Goal: Information Seeking & Learning: Find specific fact

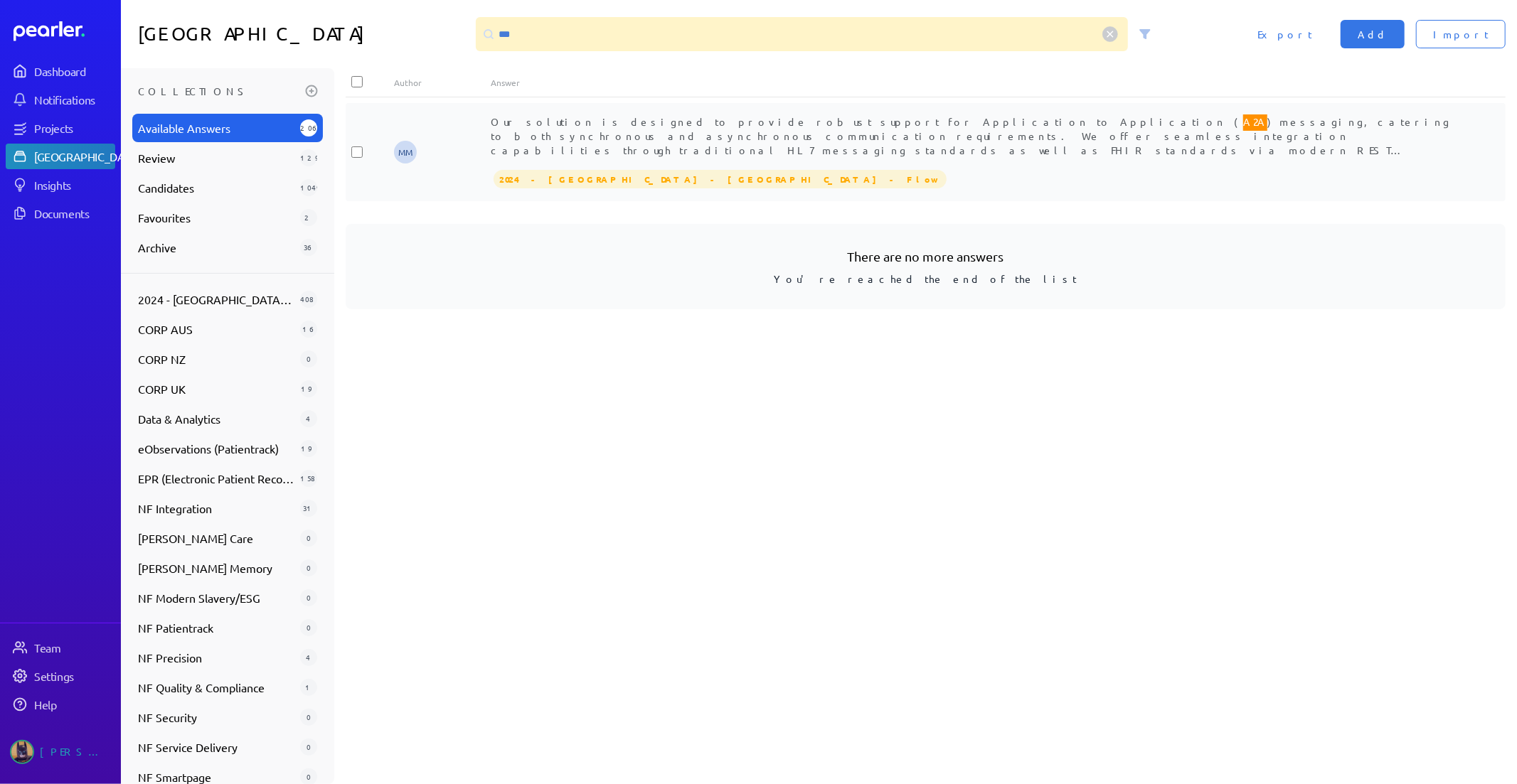
click at [851, 151] on span "Our solution is designed to provide robust support for Application to Applicati…" at bounding box center [972, 206] width 962 height 186
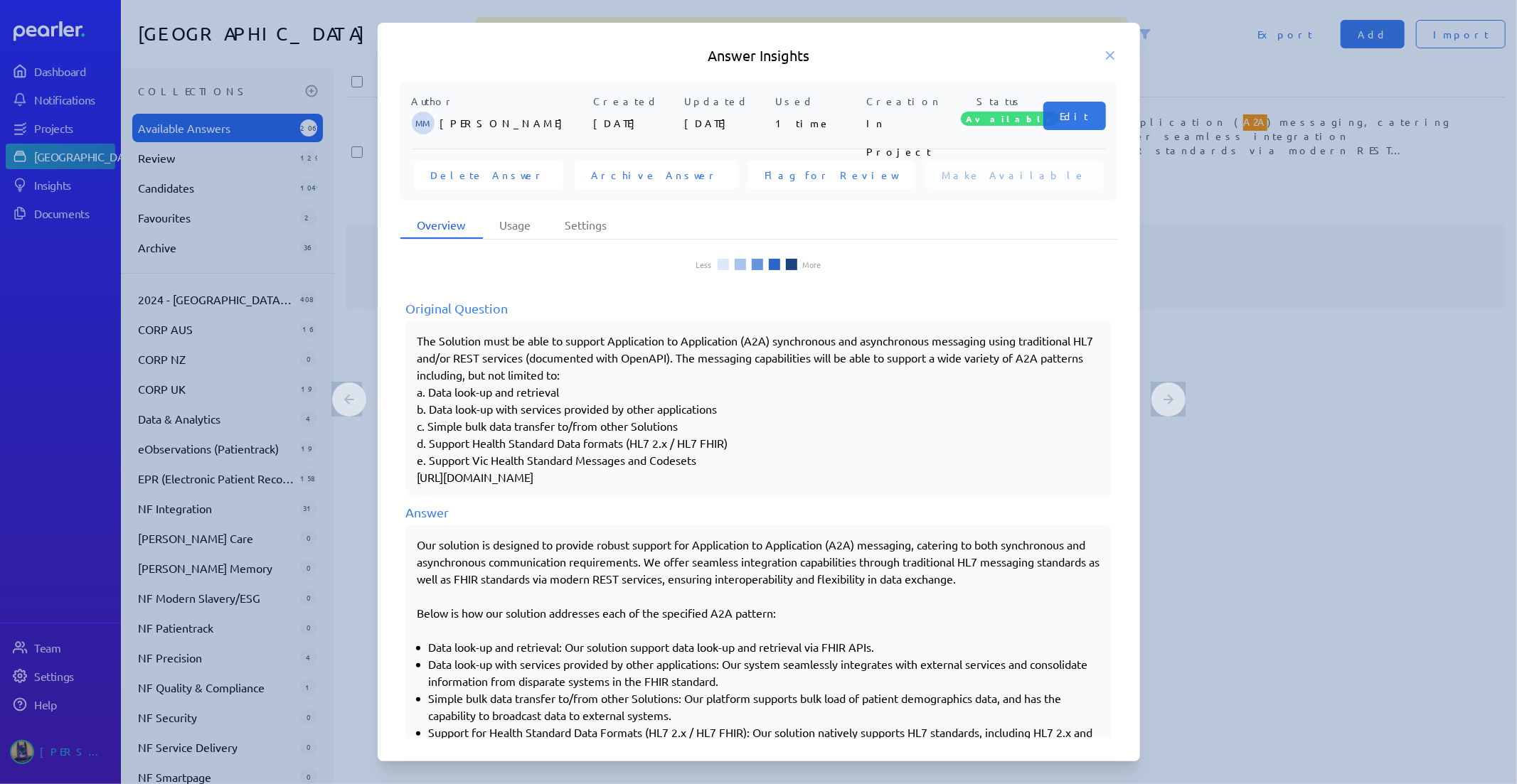
scroll to position [158, 0]
drag, startPoint x: 421, startPoint y: 538, endPoint x: 1135, endPoint y: 587, distance: 715.7
click at [1135, 587] on div "Author MM [PERSON_NAME] Created [DATE] Updated [DATE] Used 1 time Creation In P…" at bounding box center [759, 411] width 763 height 658
copy p "Our solution is designed to provide robust support for Application to Applicati…"
drag, startPoint x: 1114, startPoint y: 55, endPoint x: 1018, endPoint y: 59, distance: 96.1
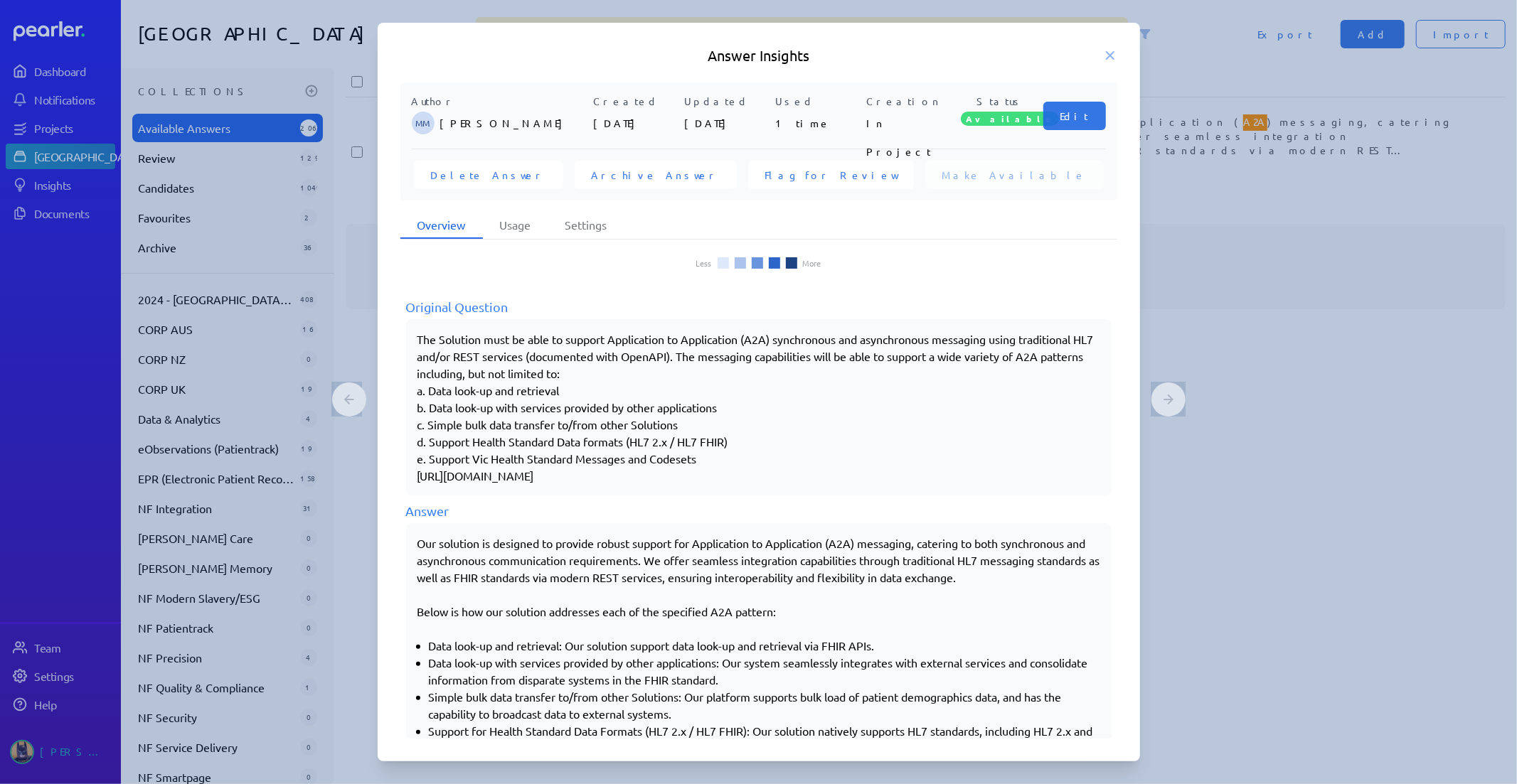
click at [1113, 55] on icon at bounding box center [1110, 55] width 14 height 14
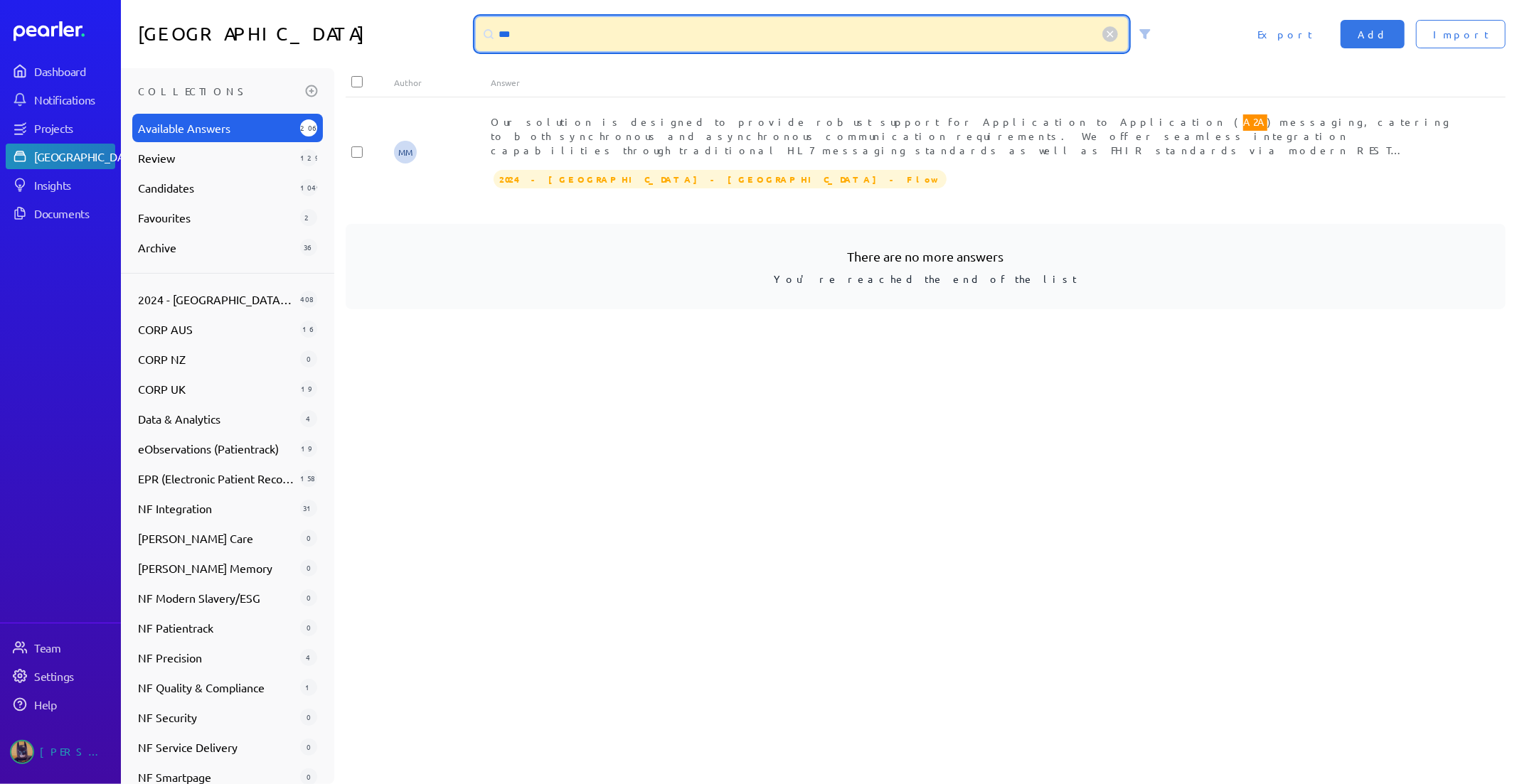
drag, startPoint x: 567, startPoint y: 48, endPoint x: 268, endPoint y: 26, distance: 299.8
click at [268, 26] on div "Answer Library *** Import Add Export" at bounding box center [819, 34] width 1396 height 68
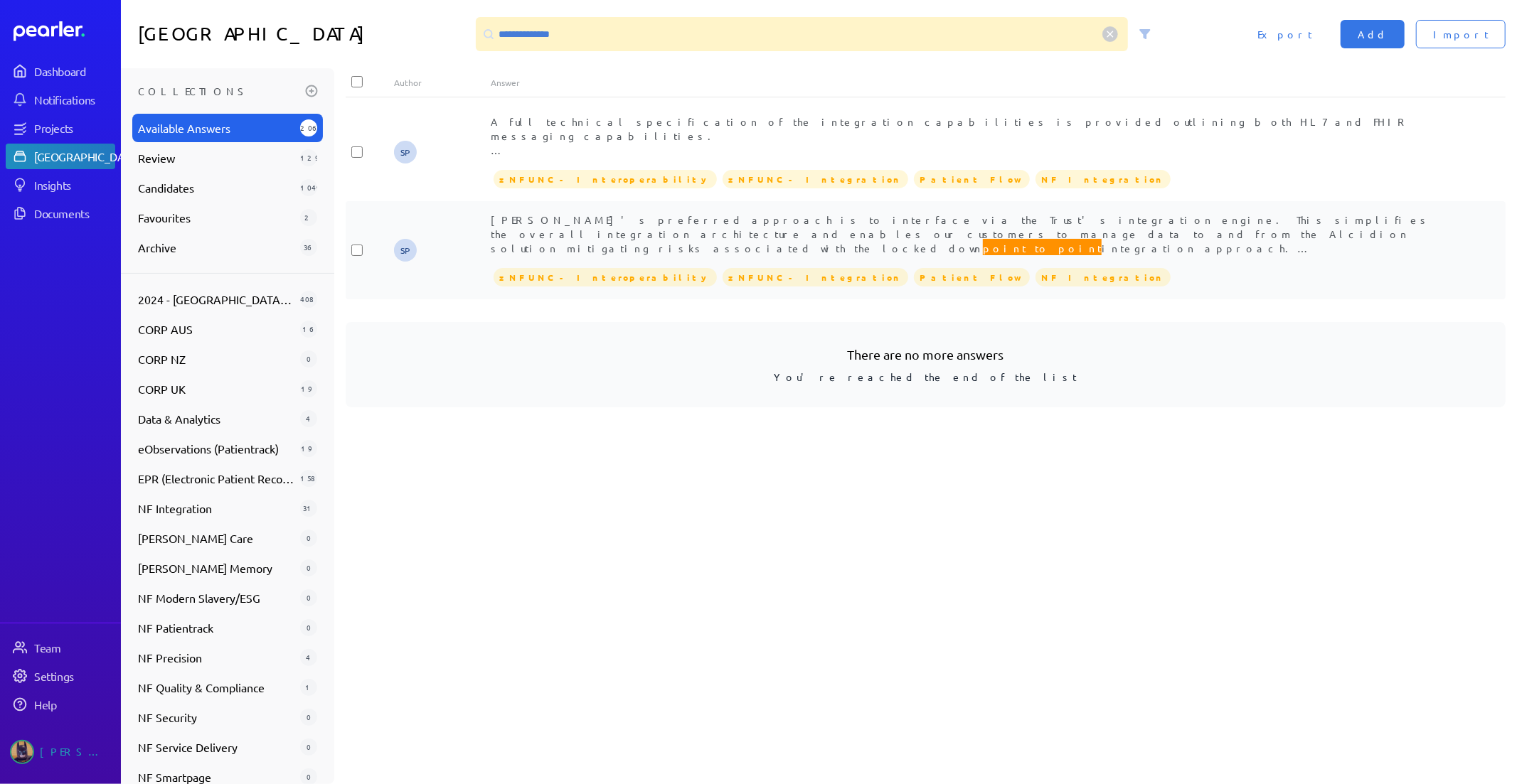
click at [775, 217] on span "[PERSON_NAME]'s preferred approach is to interface via the Trust's integration …" at bounding box center [960, 262] width 940 height 98
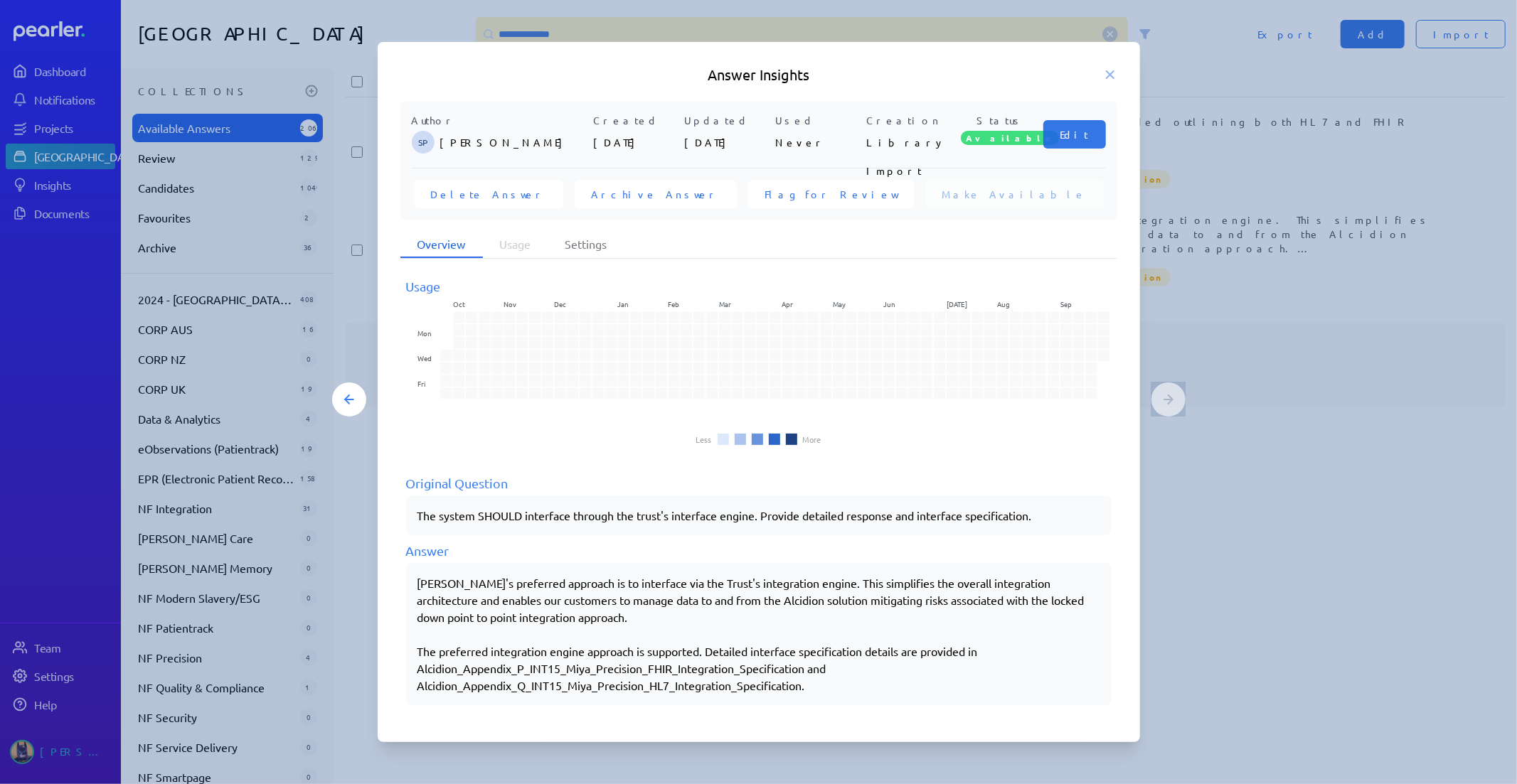
click at [1117, 75] on icon at bounding box center [1110, 74] width 14 height 14
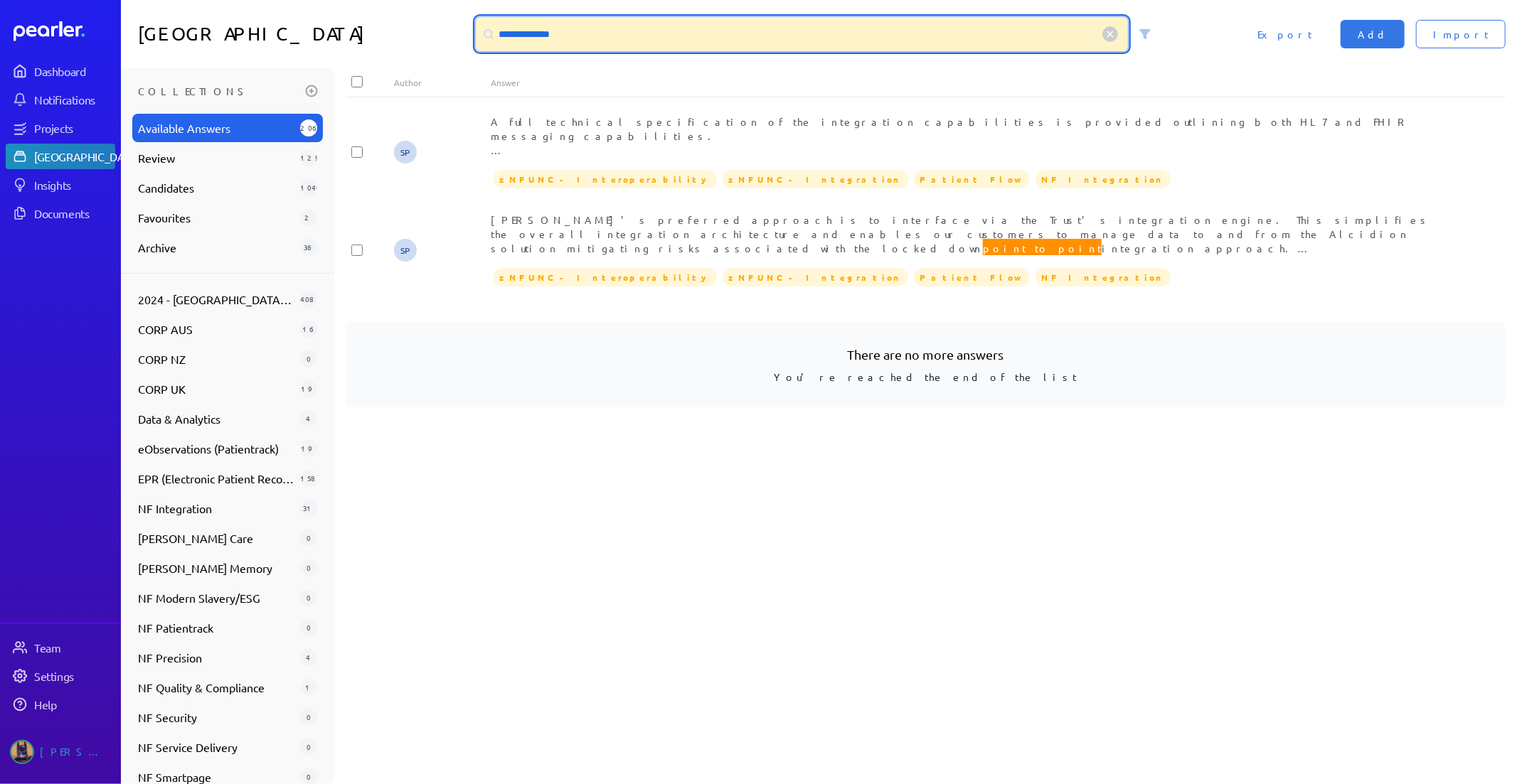
drag, startPoint x: 692, startPoint y: 35, endPoint x: 239, endPoint y: 17, distance: 453.4
click at [244, 17] on div "**********" at bounding box center [819, 34] width 1396 height 68
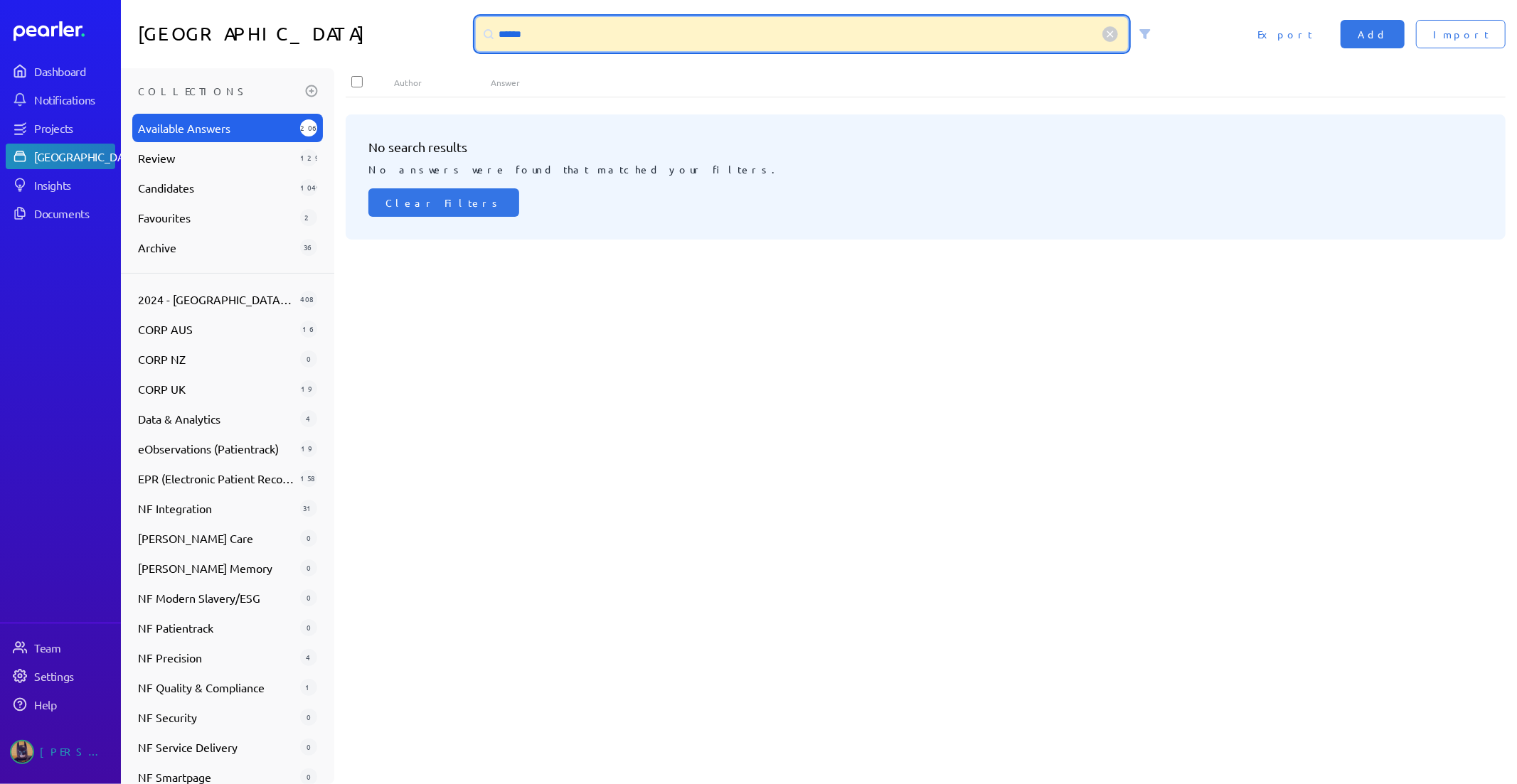
drag, startPoint x: 582, startPoint y: 30, endPoint x: 259, endPoint y: 25, distance: 323.0
click at [273, 22] on div "Answer Library ****** Import Add Export" at bounding box center [819, 34] width 1396 height 68
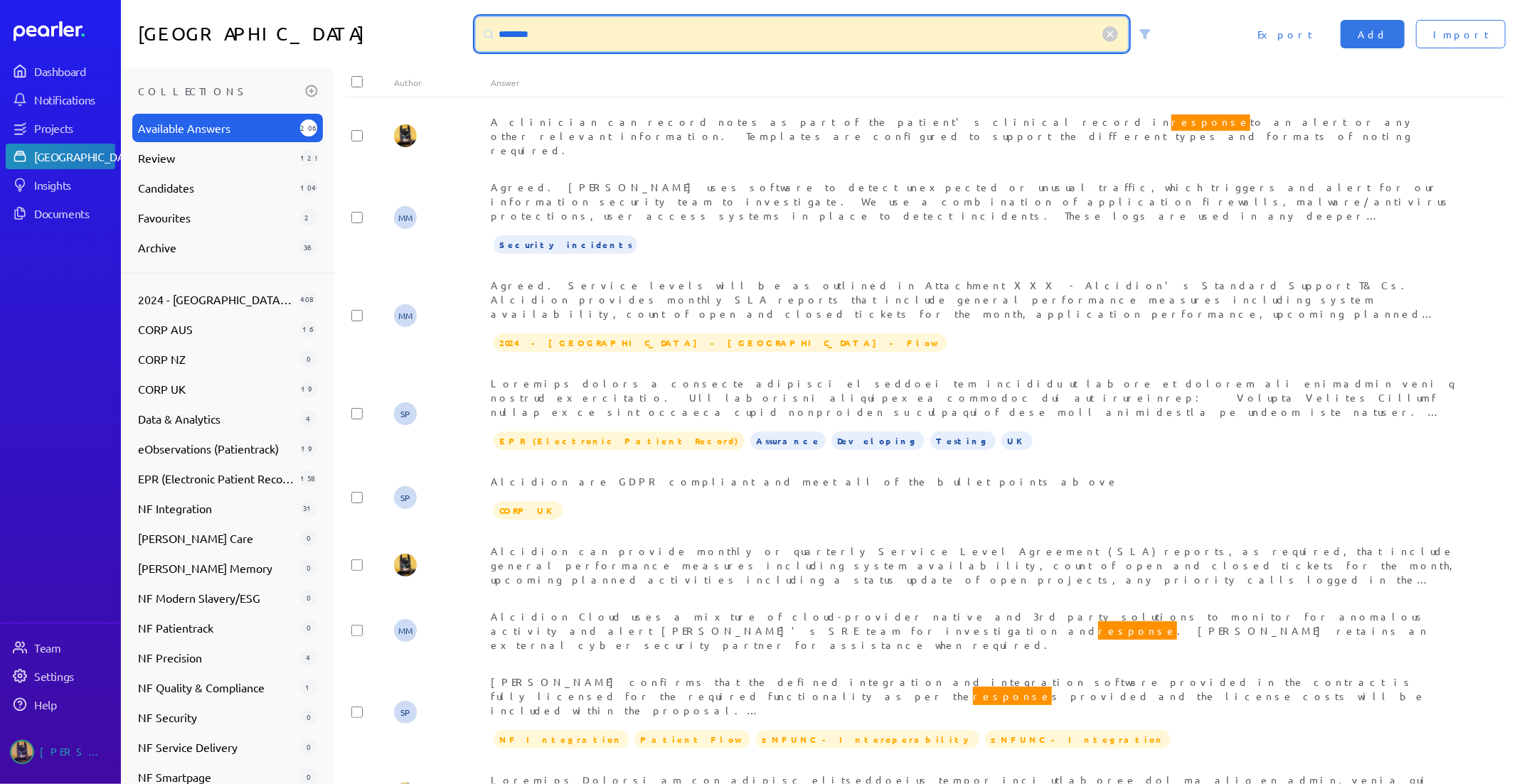
drag, startPoint x: 595, startPoint y: 43, endPoint x: 69, endPoint y: 17, distance: 526.6
click at [87, 17] on div "Dashboard Notifications Projects Answer Library Insights Documents Team Setting…" at bounding box center [758, 392] width 1517 height 784
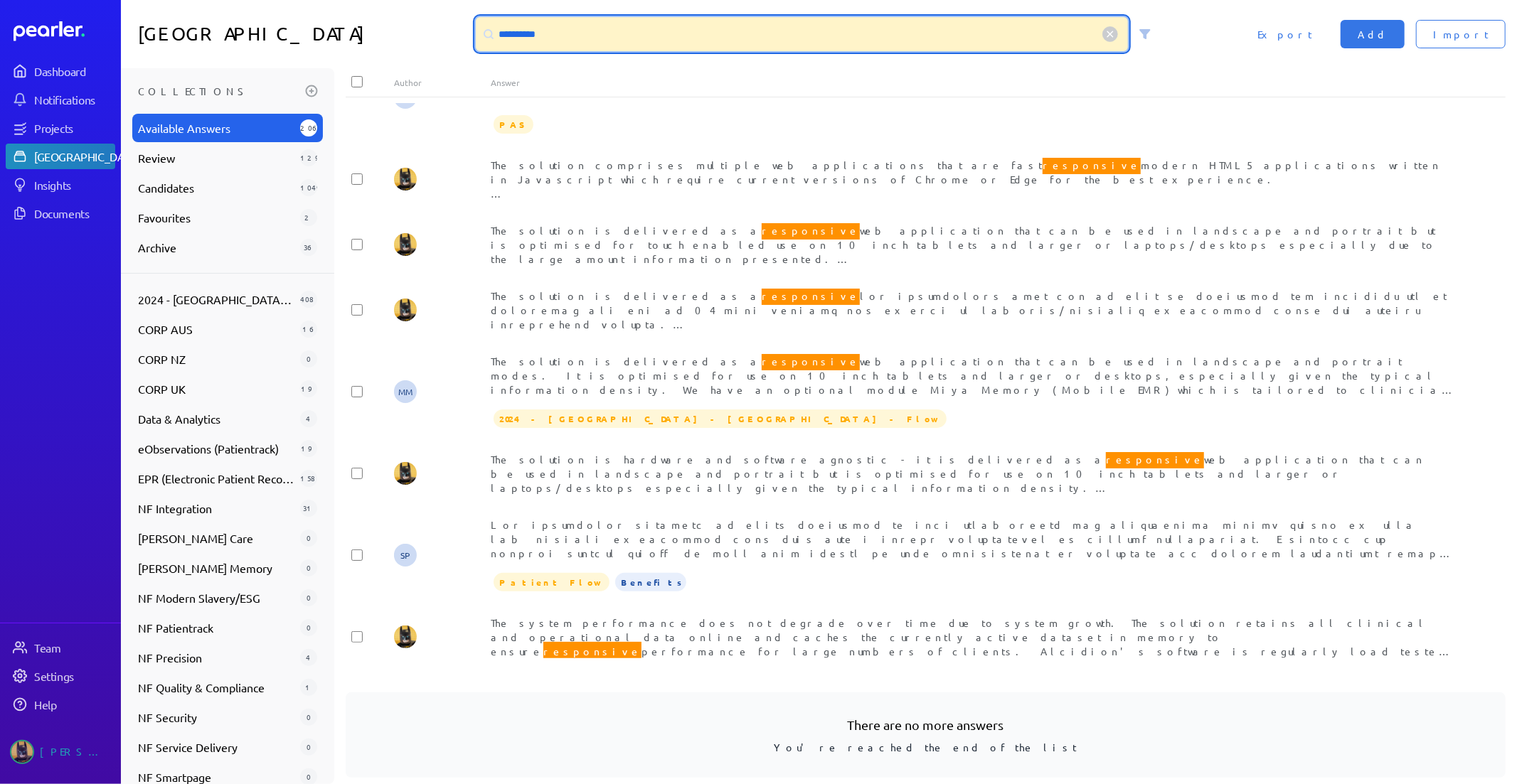
scroll to position [983, 0]
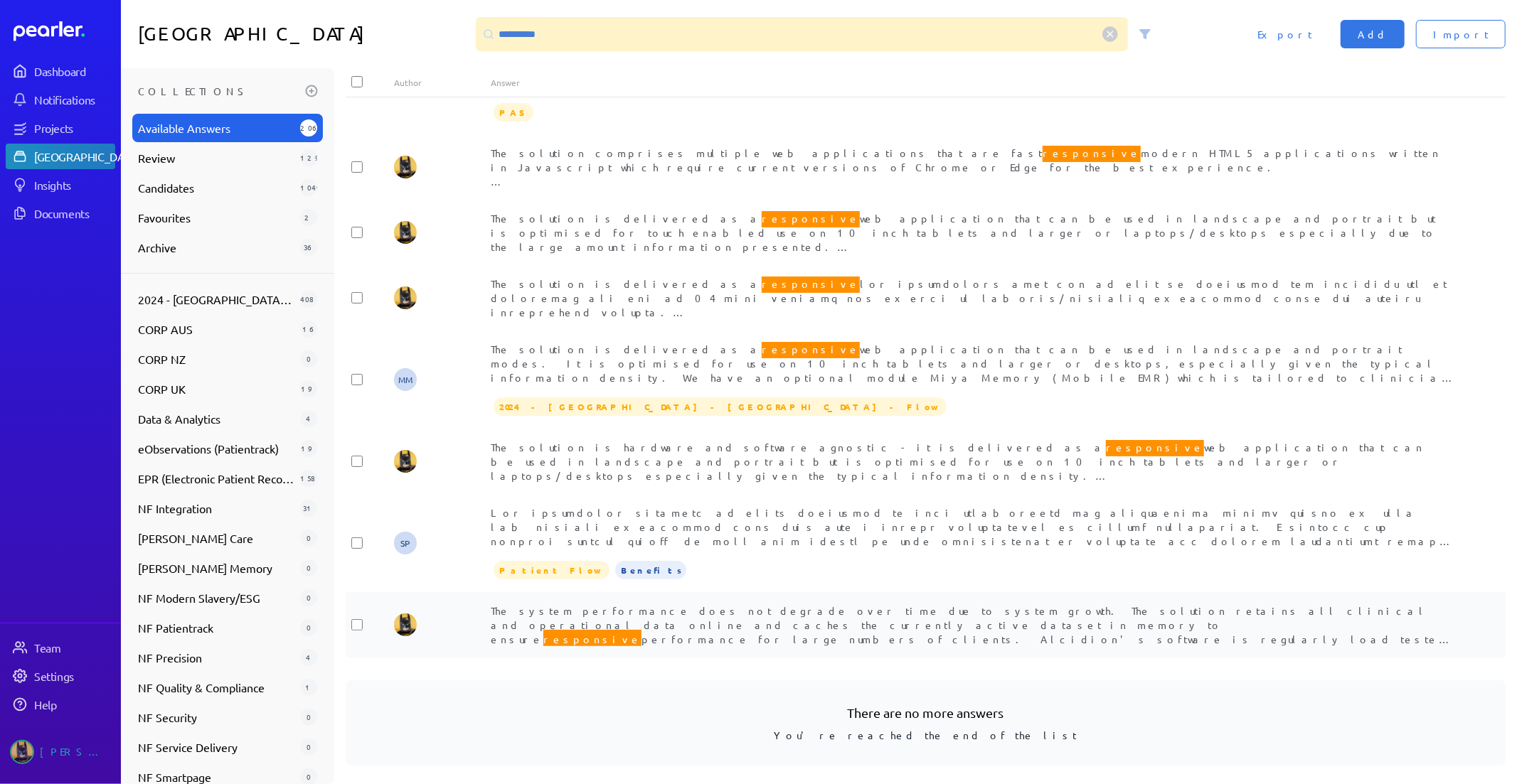
click at [887, 604] on span "The system performance does not degrade over time due to system growth. The sol…" at bounding box center [972, 724] width 963 height 241
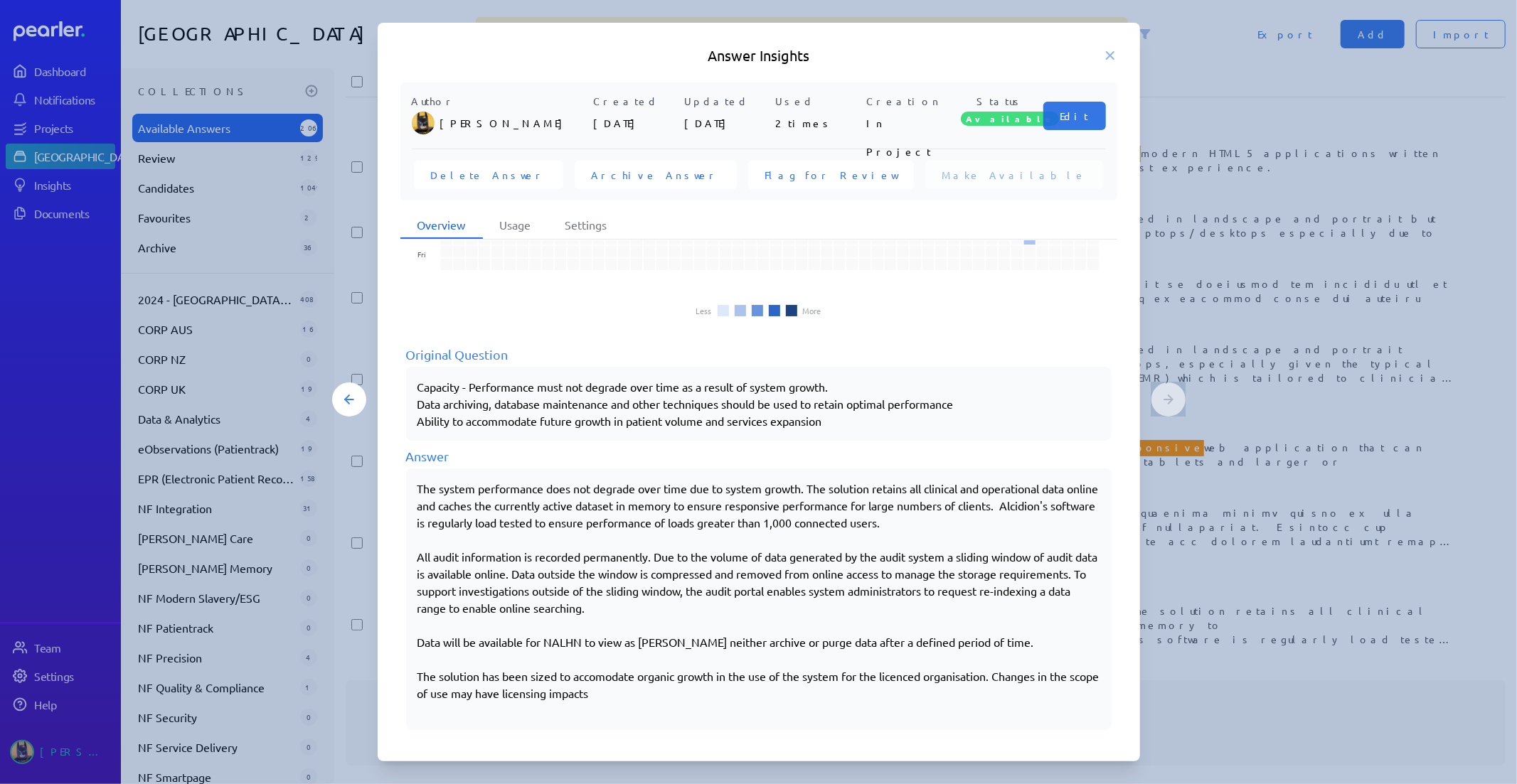
scroll to position [113, 0]
click at [1107, 55] on icon at bounding box center [1110, 55] width 14 height 14
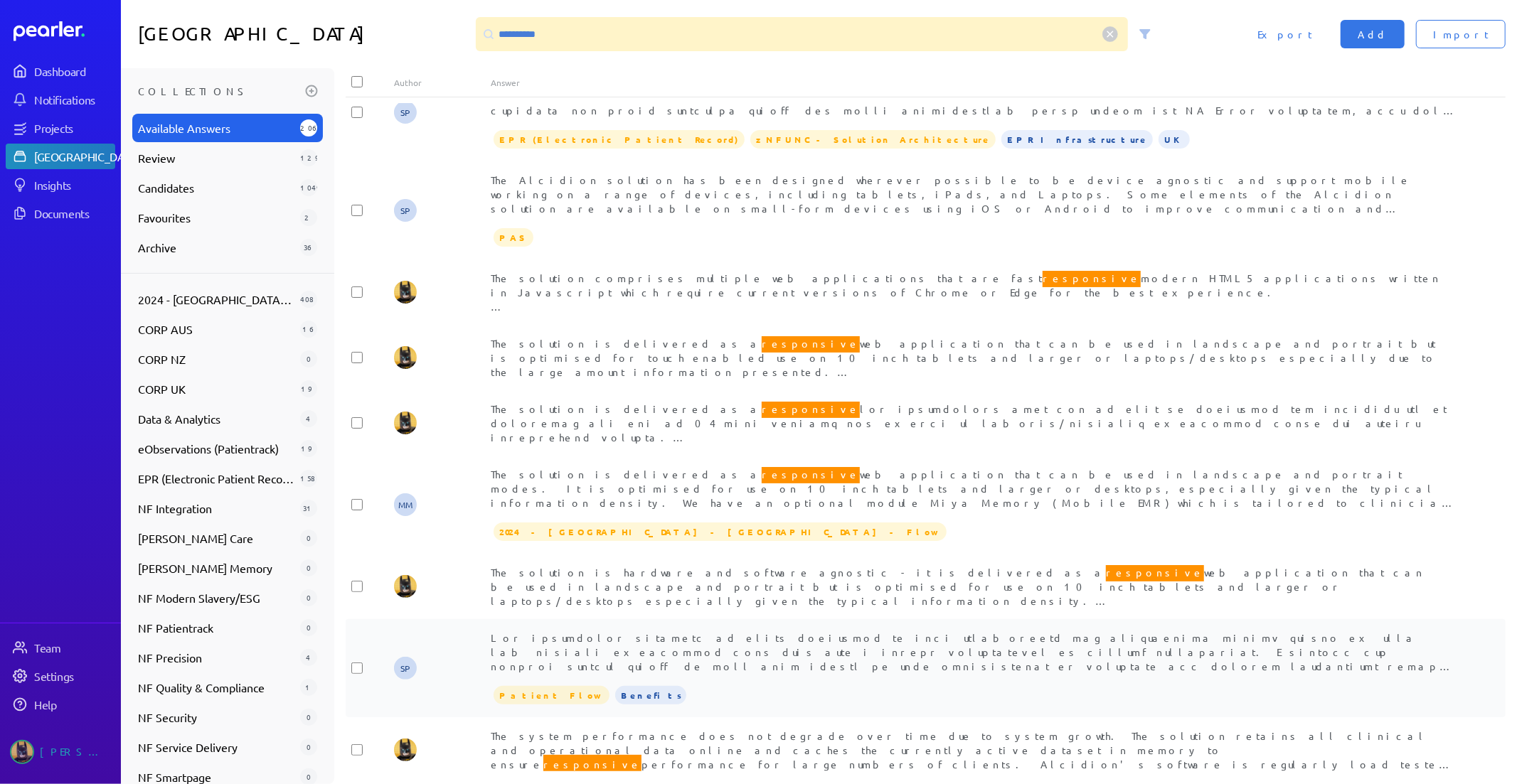
scroll to position [983, 0]
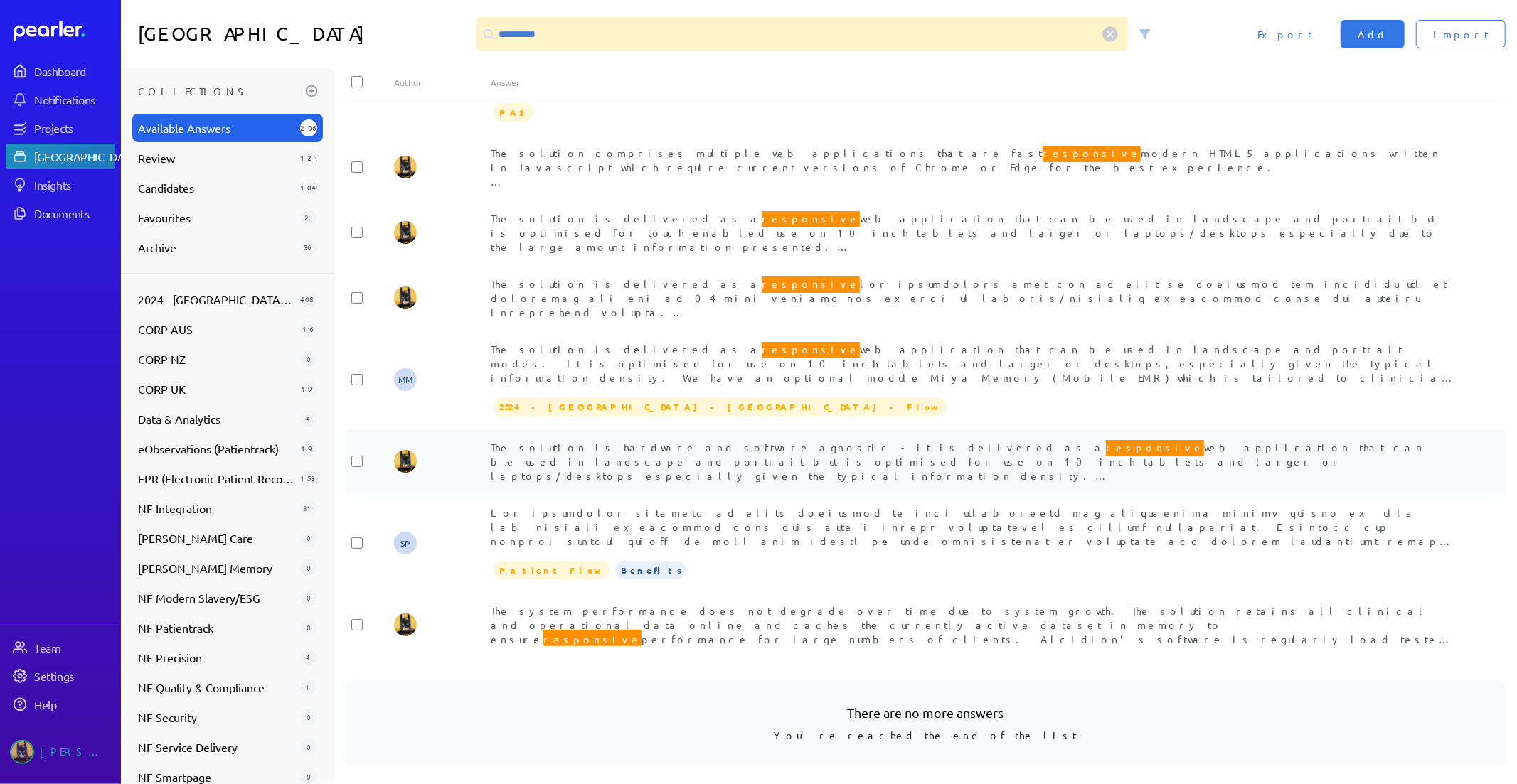
click at [695, 438] on span "The solution is hardware and software agnostic - it is delivered as a responsiv…" at bounding box center [968, 531] width 955 height 186
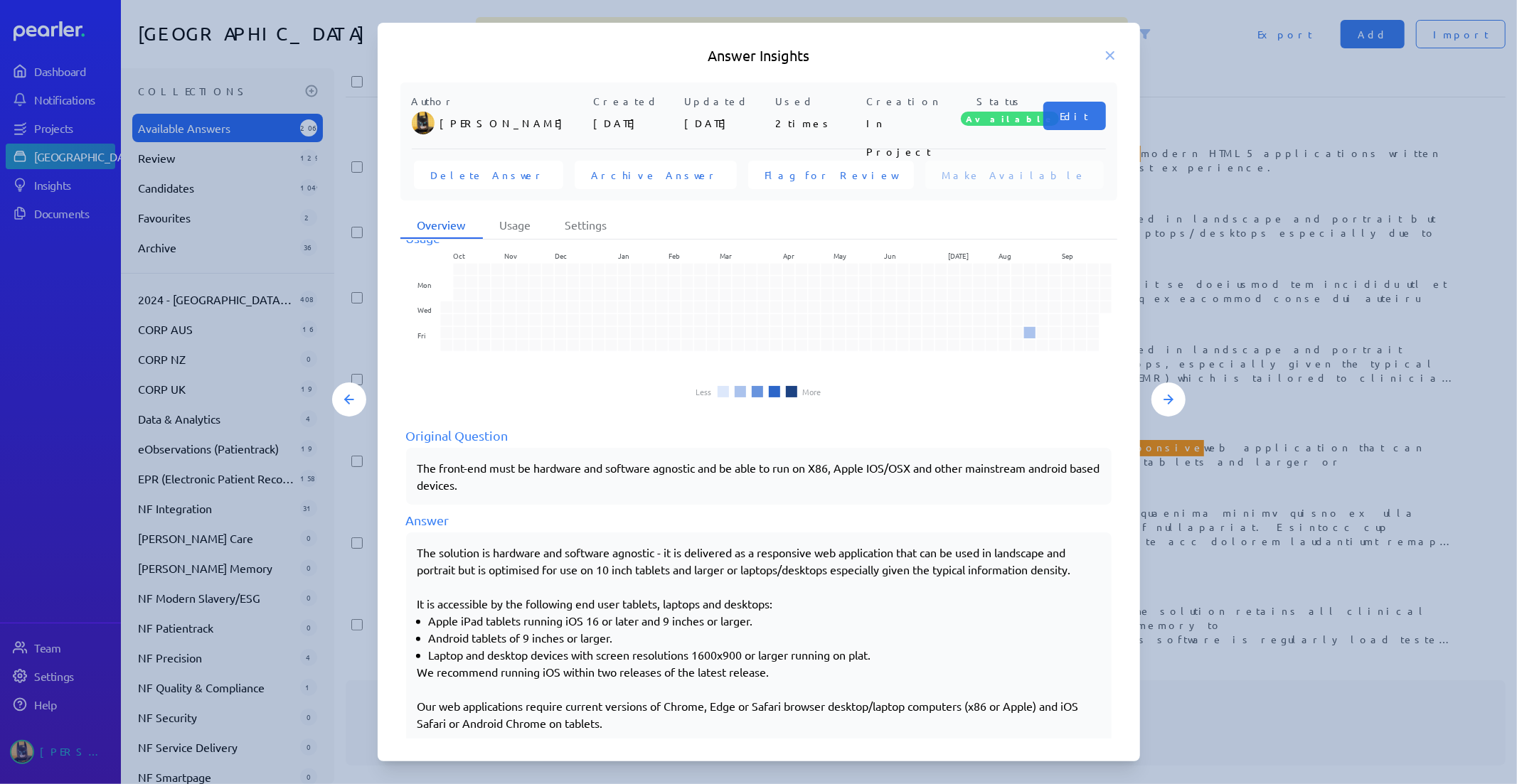
scroll to position [45, 0]
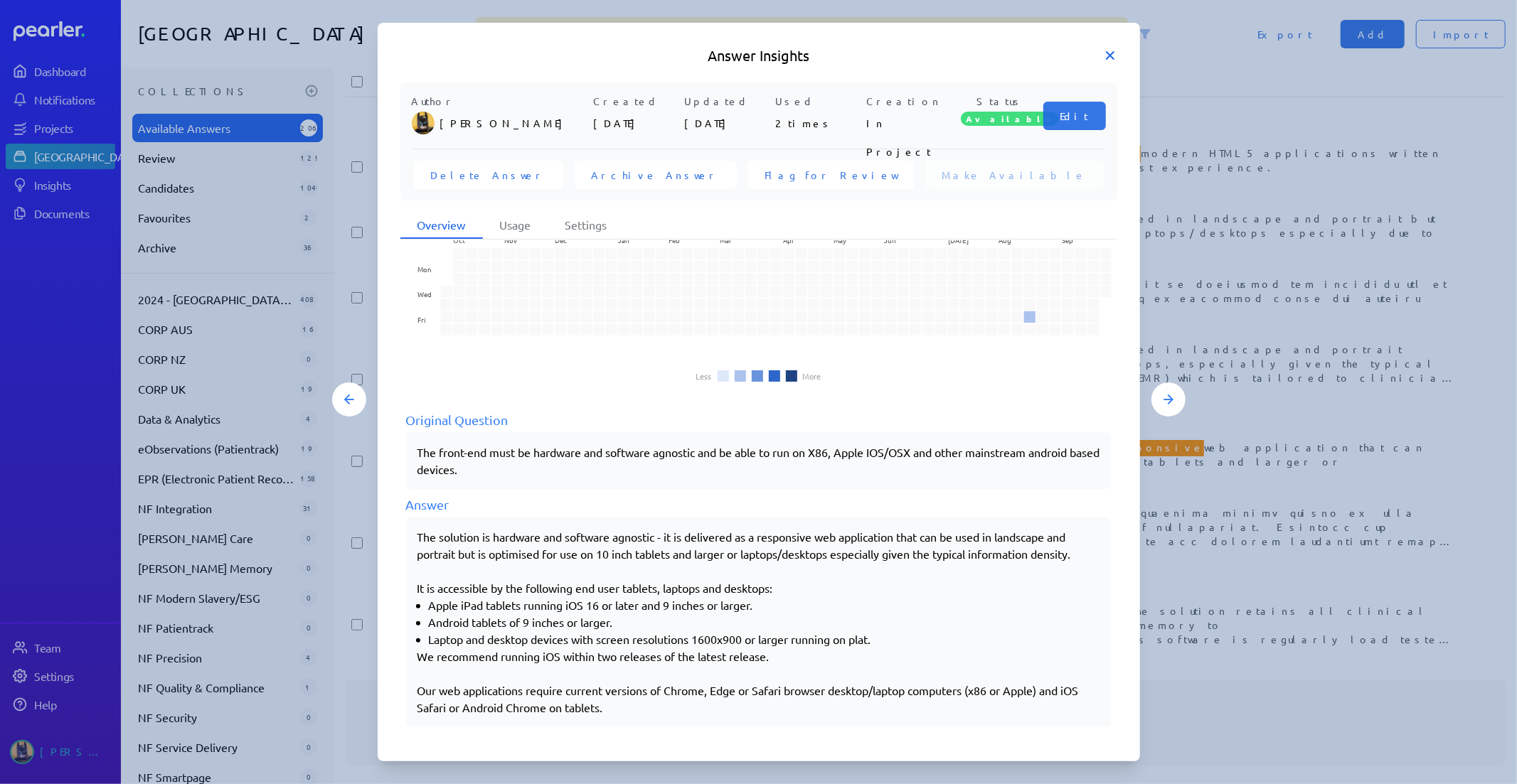
click at [1108, 64] on h5 "Answer Insights" at bounding box center [758, 55] width 717 height 20
click at [1108, 52] on icon at bounding box center [1110, 55] width 14 height 14
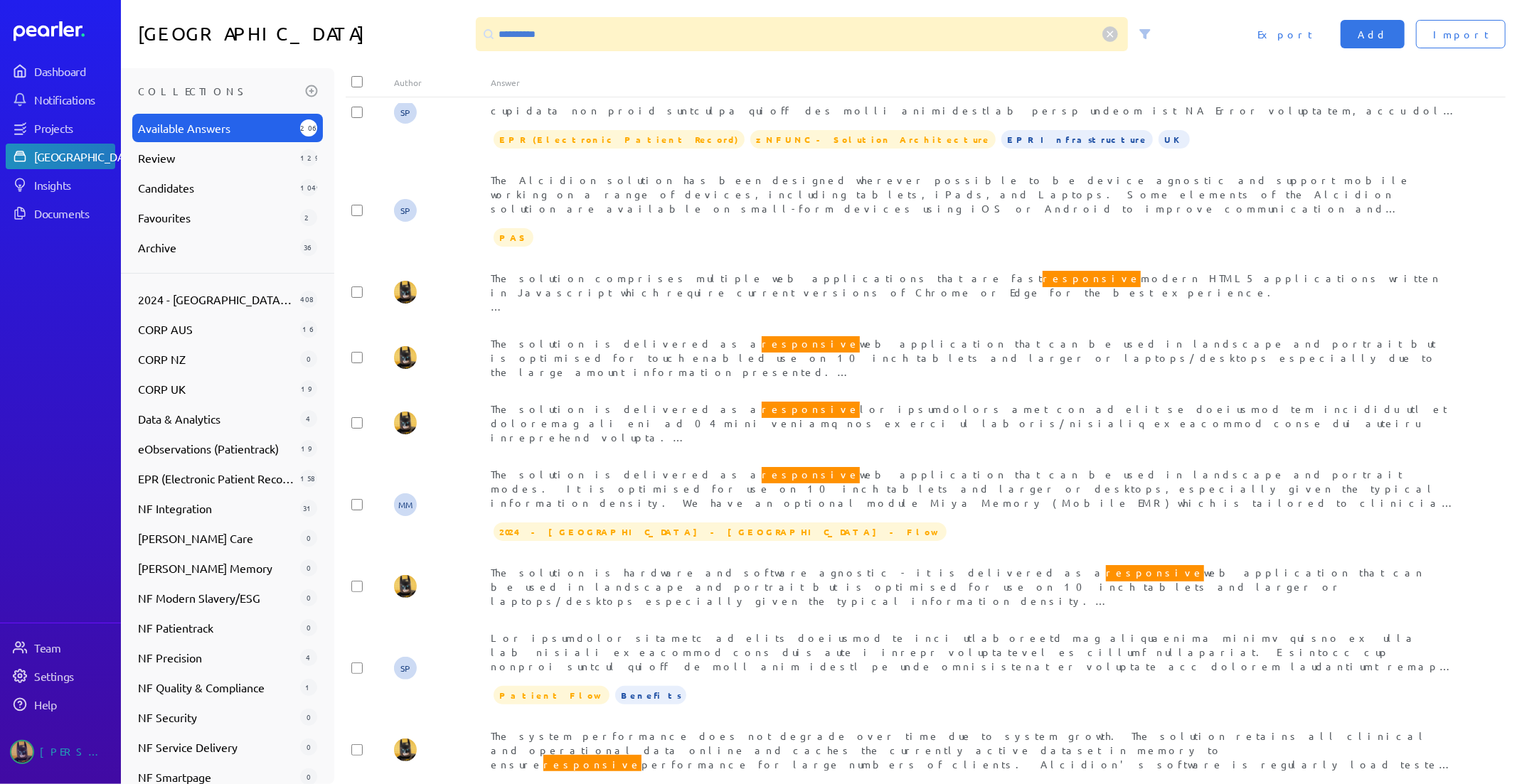
scroll to position [983, 0]
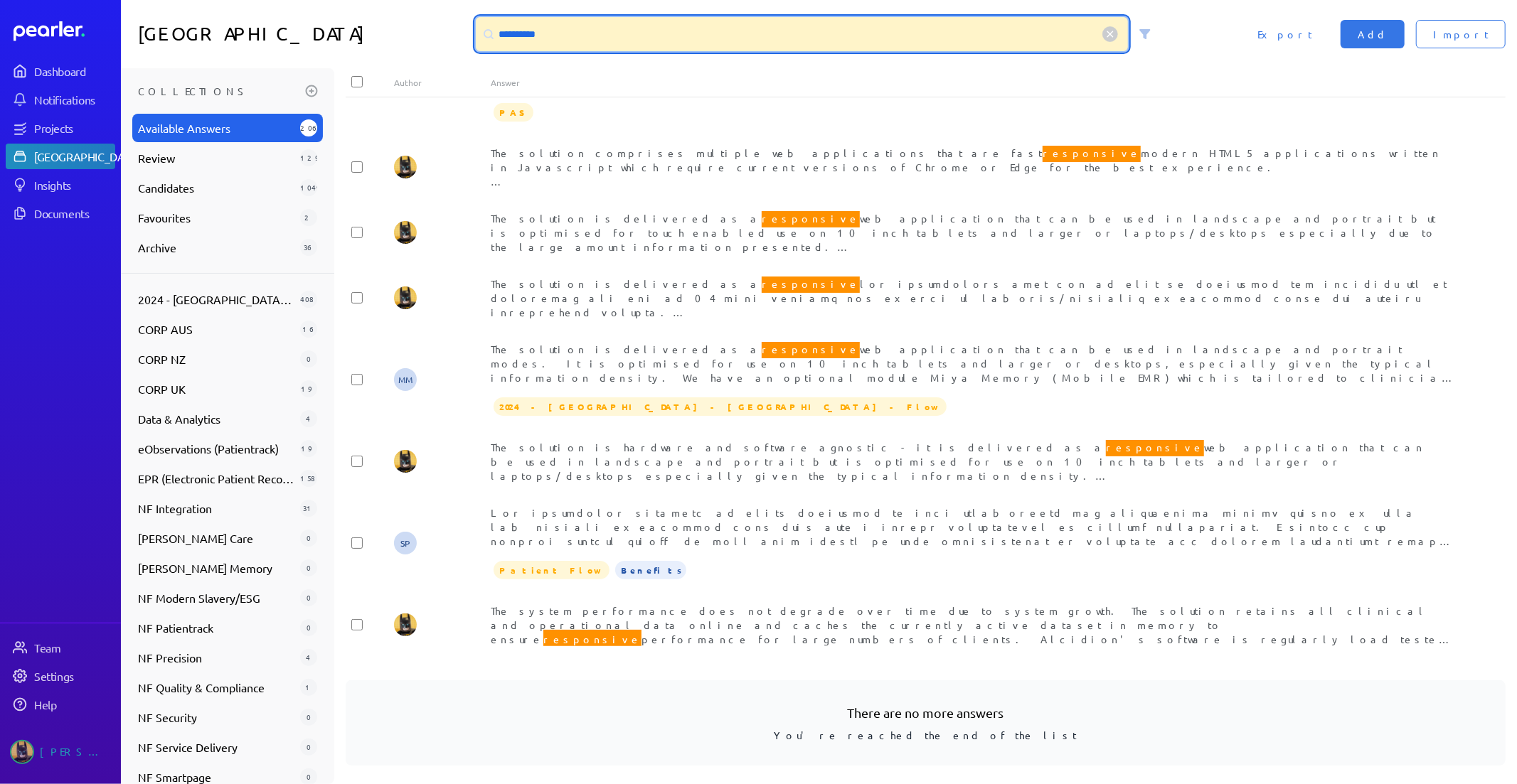
drag, startPoint x: 393, startPoint y: 36, endPoint x: 323, endPoint y: 36, distance: 70.0
click at [325, 36] on div "**********" at bounding box center [819, 34] width 1396 height 68
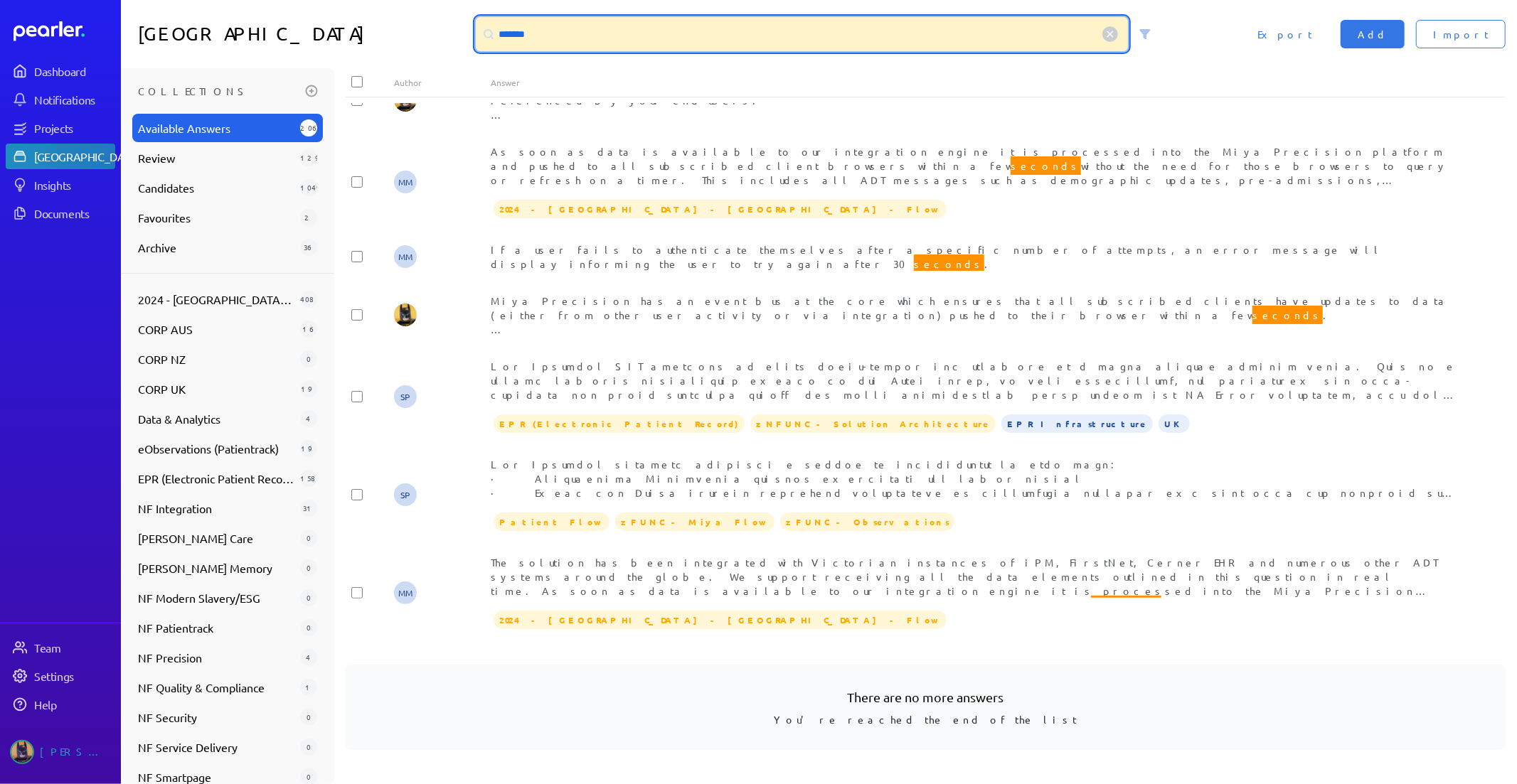
scroll to position [15, 0]
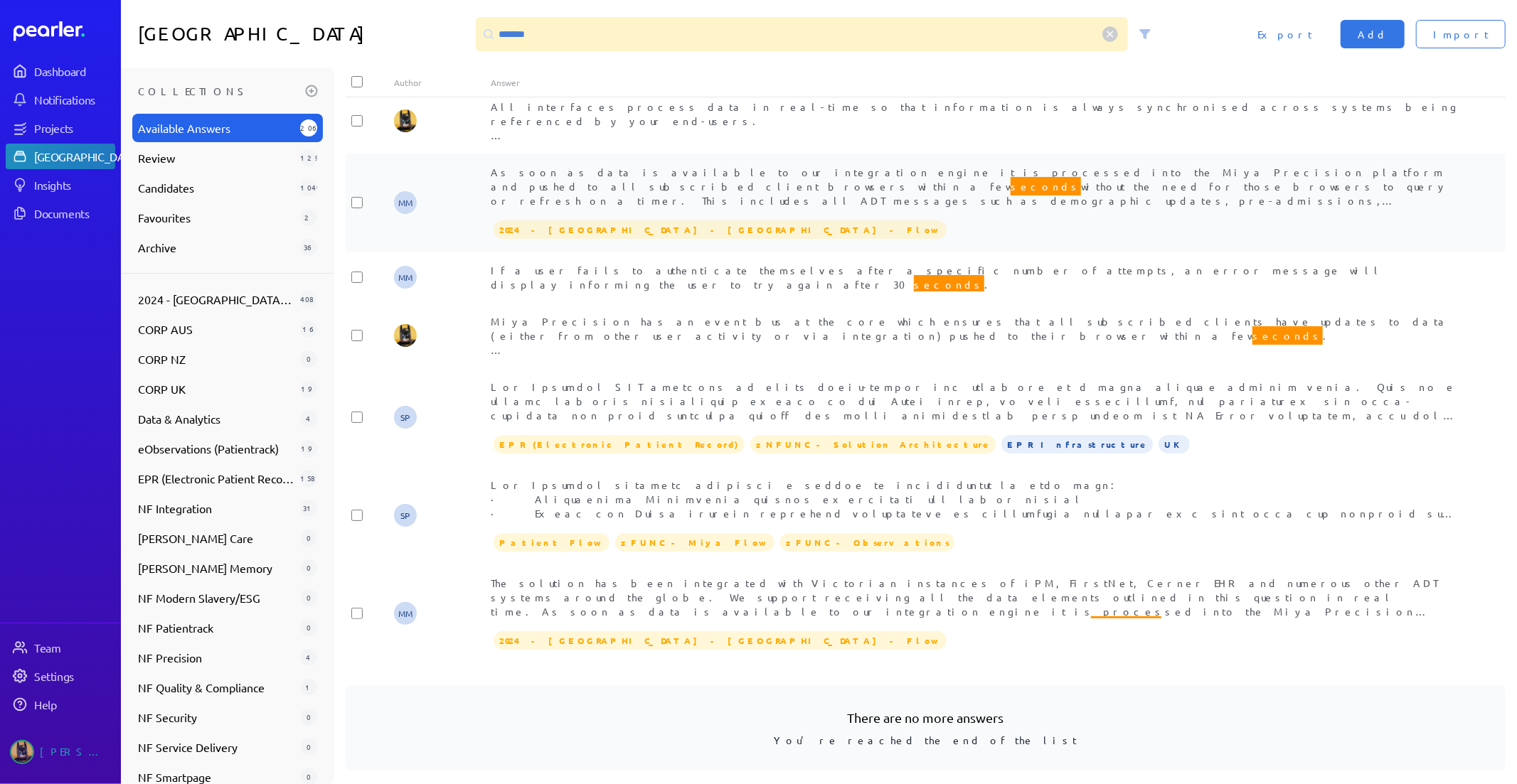
click at [916, 179] on div "As soon as data is available to our integration engine it is processed into the…" at bounding box center [973, 186] width 967 height 43
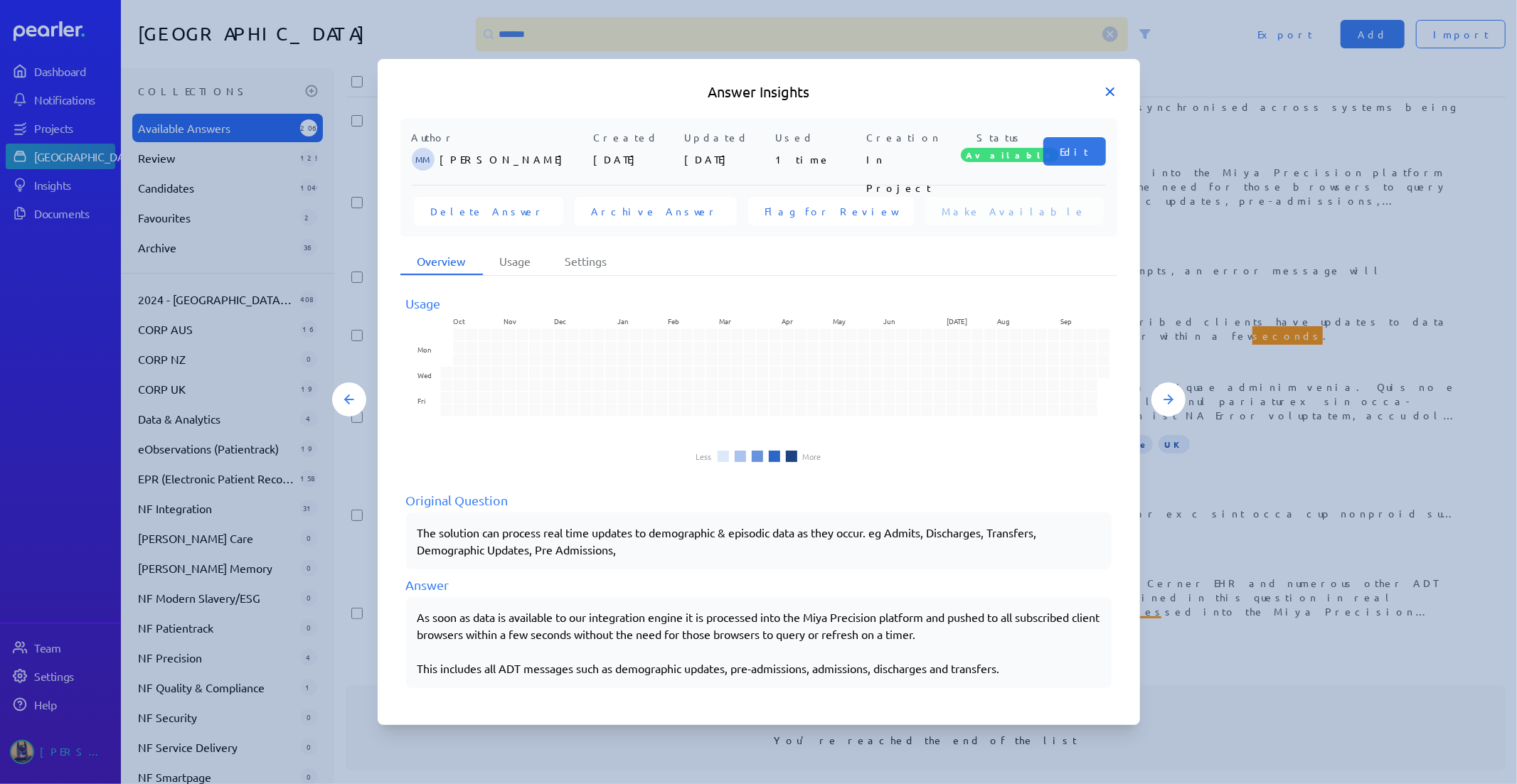
click at [1113, 93] on icon at bounding box center [1110, 91] width 14 height 14
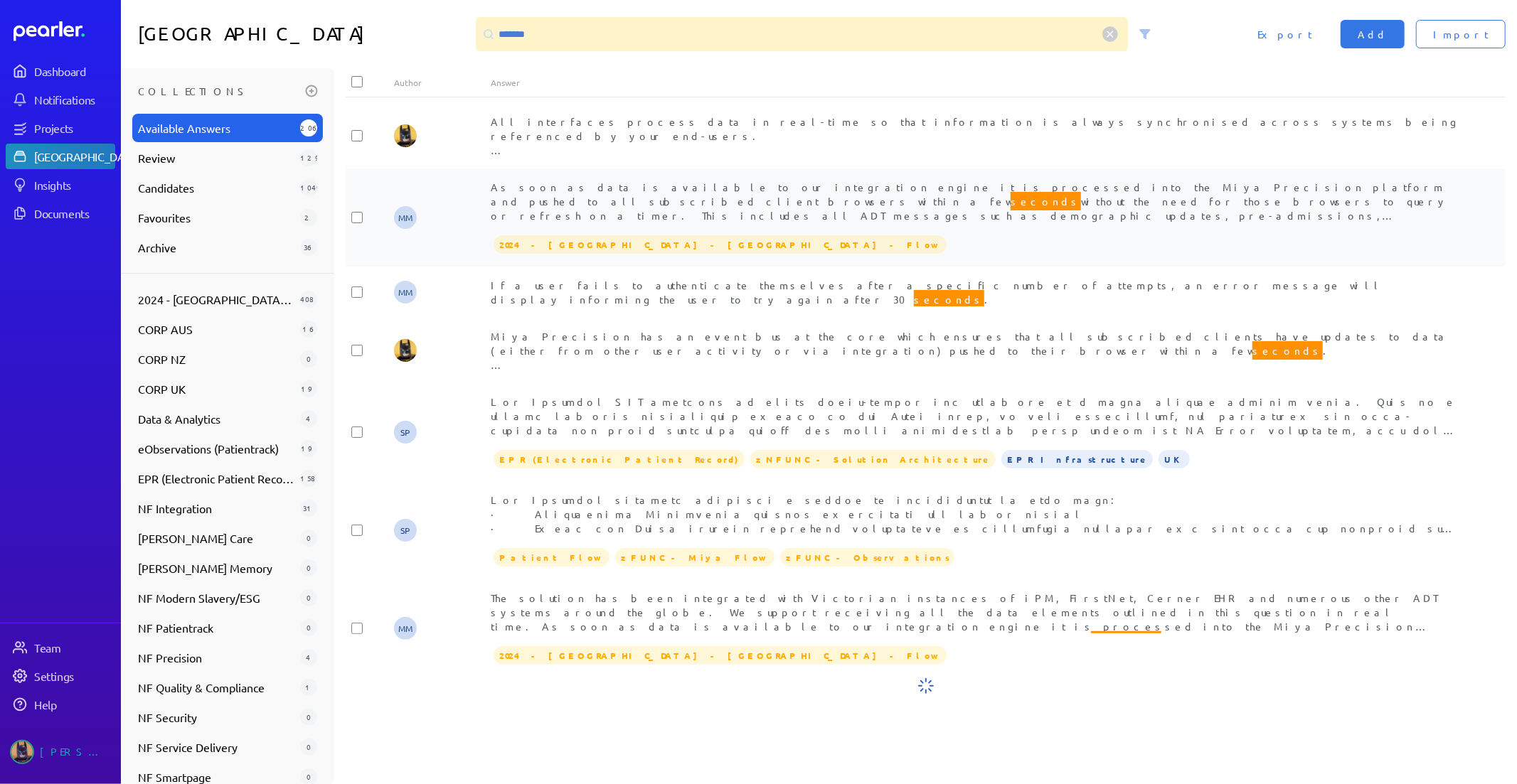
scroll to position [0, 0]
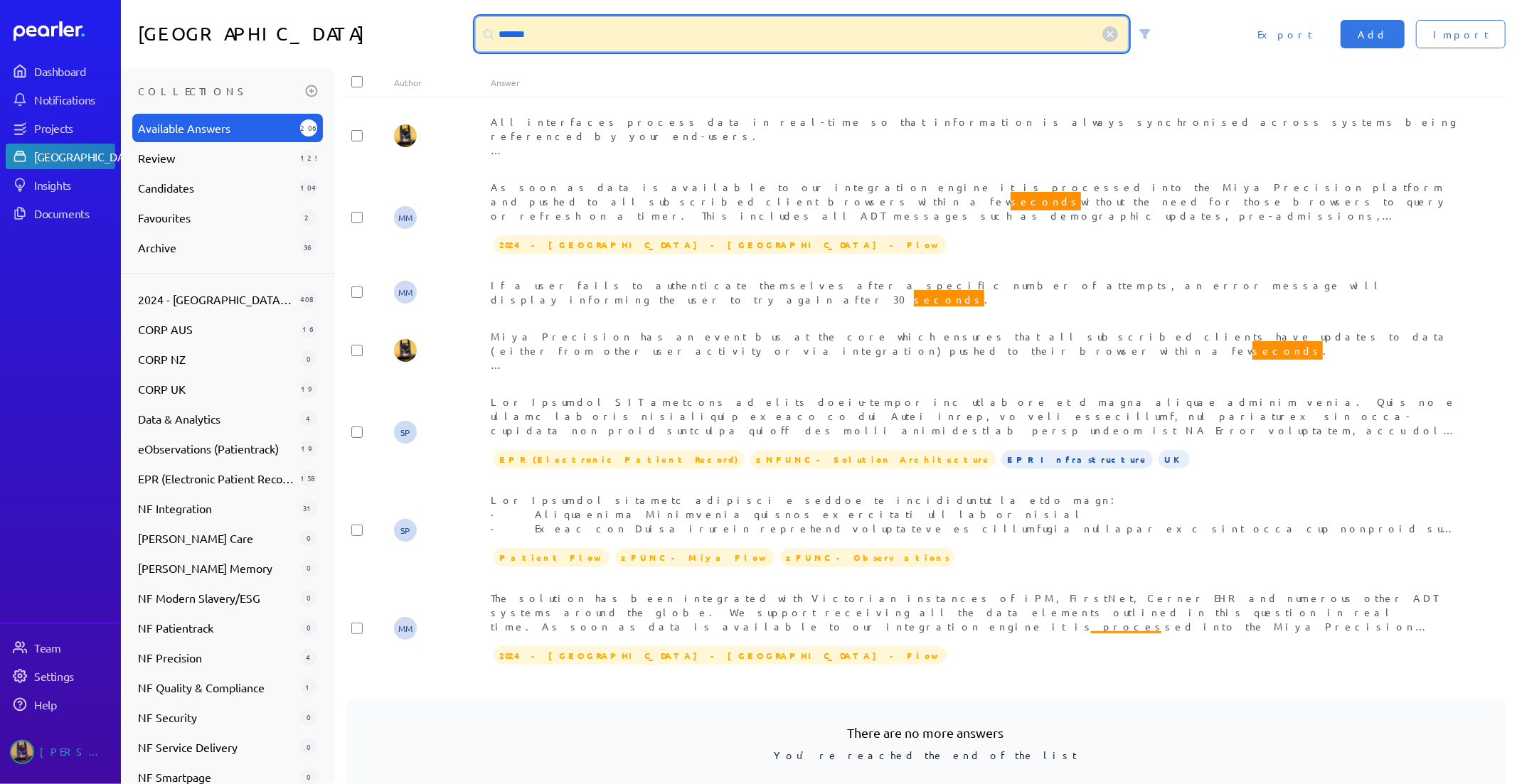
drag, startPoint x: 187, startPoint y: 21, endPoint x: 106, endPoint y: 21, distance: 81.0
click at [111, 21] on div "Dashboard Notifications Projects Answer Library Insights Documents Team Setting…" at bounding box center [758, 392] width 1517 height 784
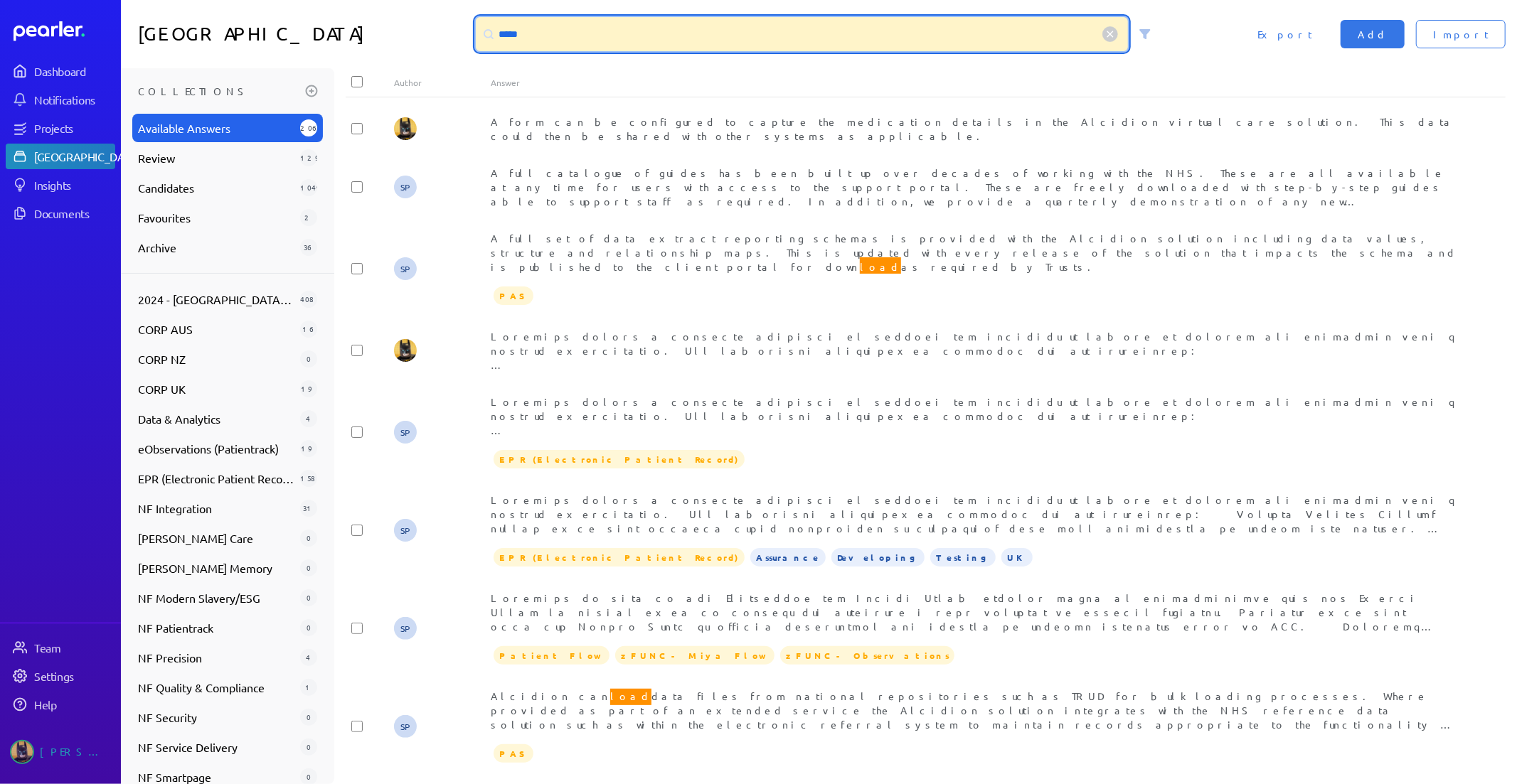
drag, startPoint x: 545, startPoint y: 25, endPoint x: 252, endPoint y: 20, distance: 293.0
click at [303, 21] on div "Answer Library **** Import Add Export" at bounding box center [819, 34] width 1396 height 68
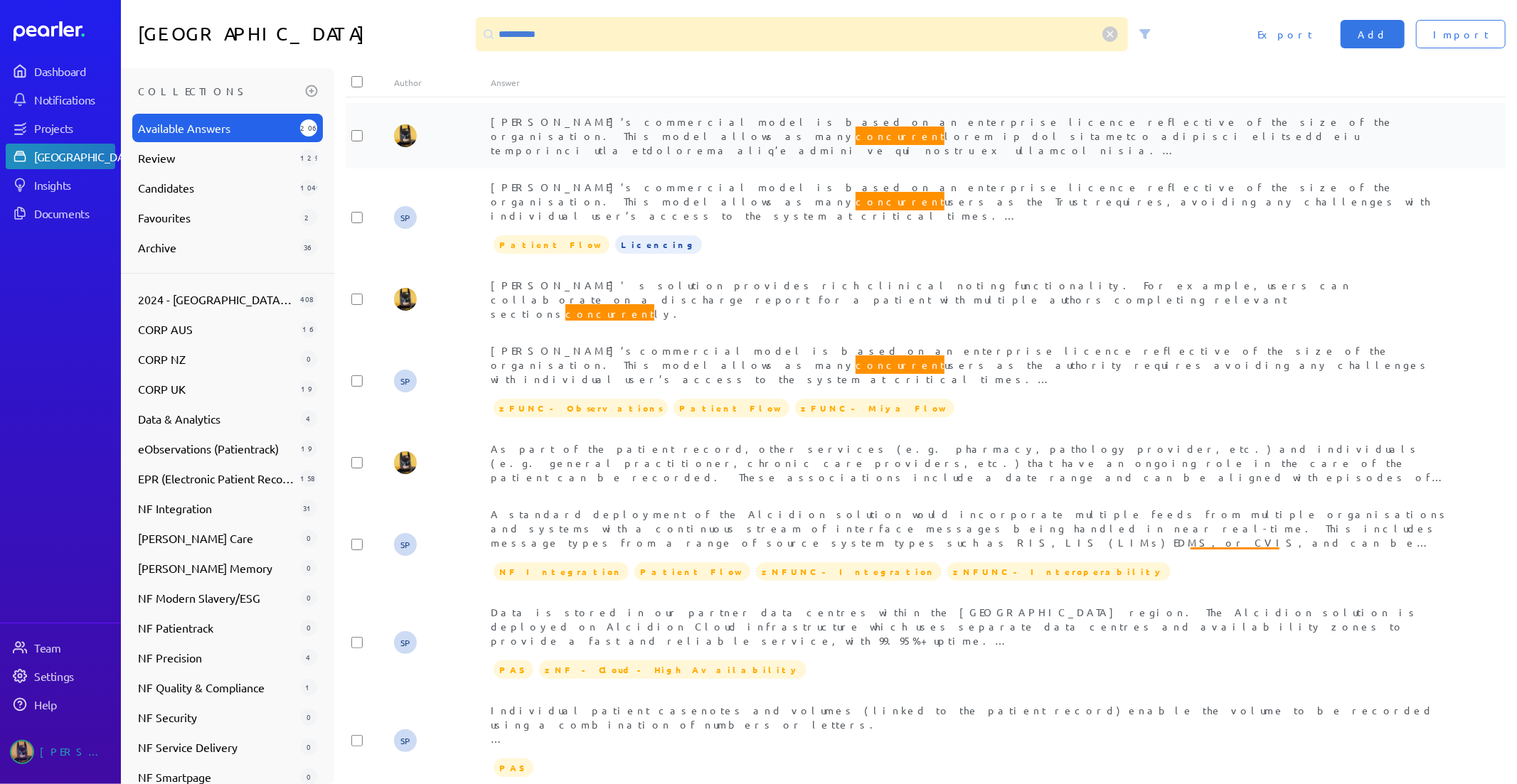
click at [1159, 130] on div "[PERSON_NAME]’s commercial model is based on an enterprise licence reflective o…" at bounding box center [973, 136] width 967 height 43
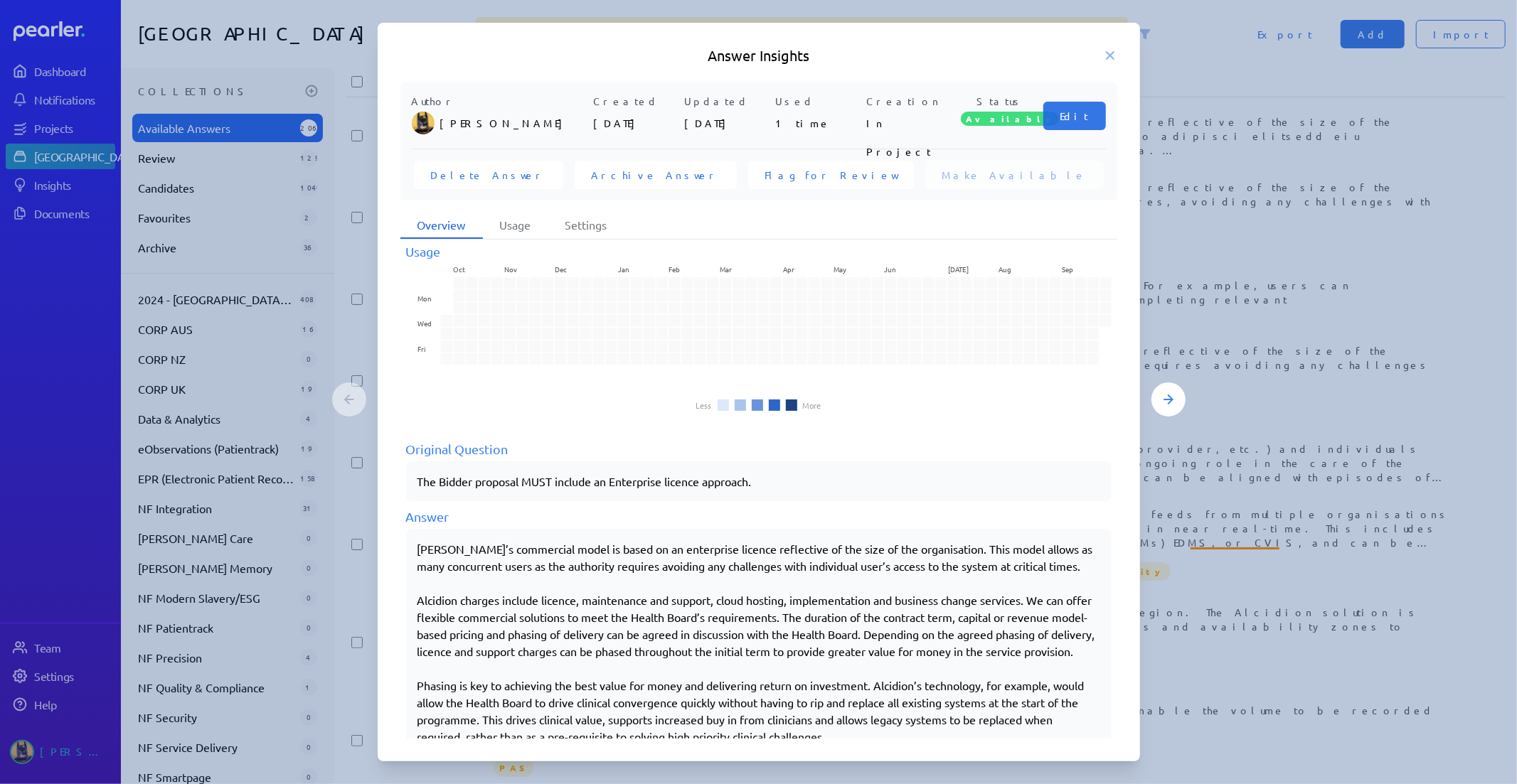
scroll to position [62, 0]
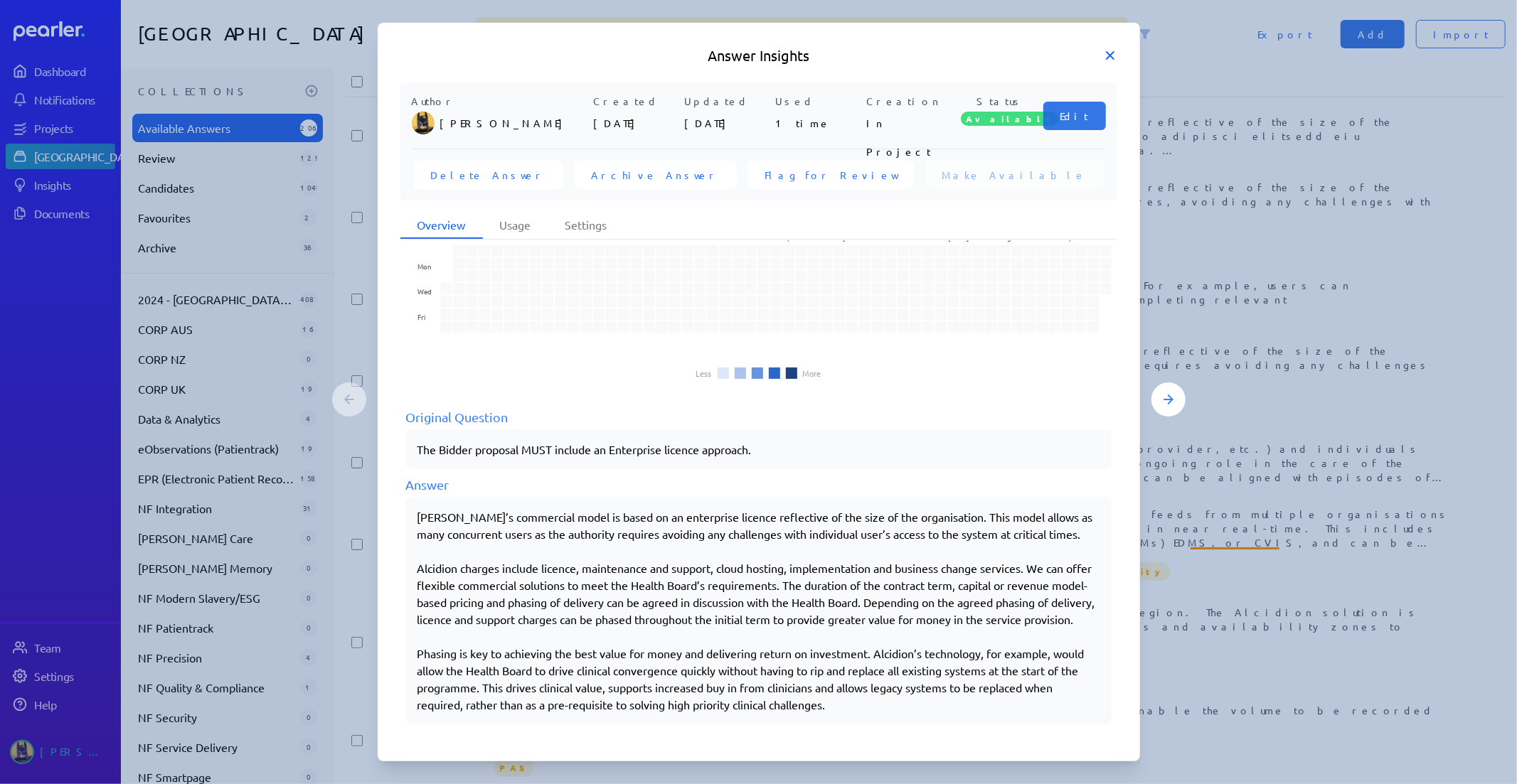
click at [1117, 52] on icon at bounding box center [1110, 55] width 14 height 14
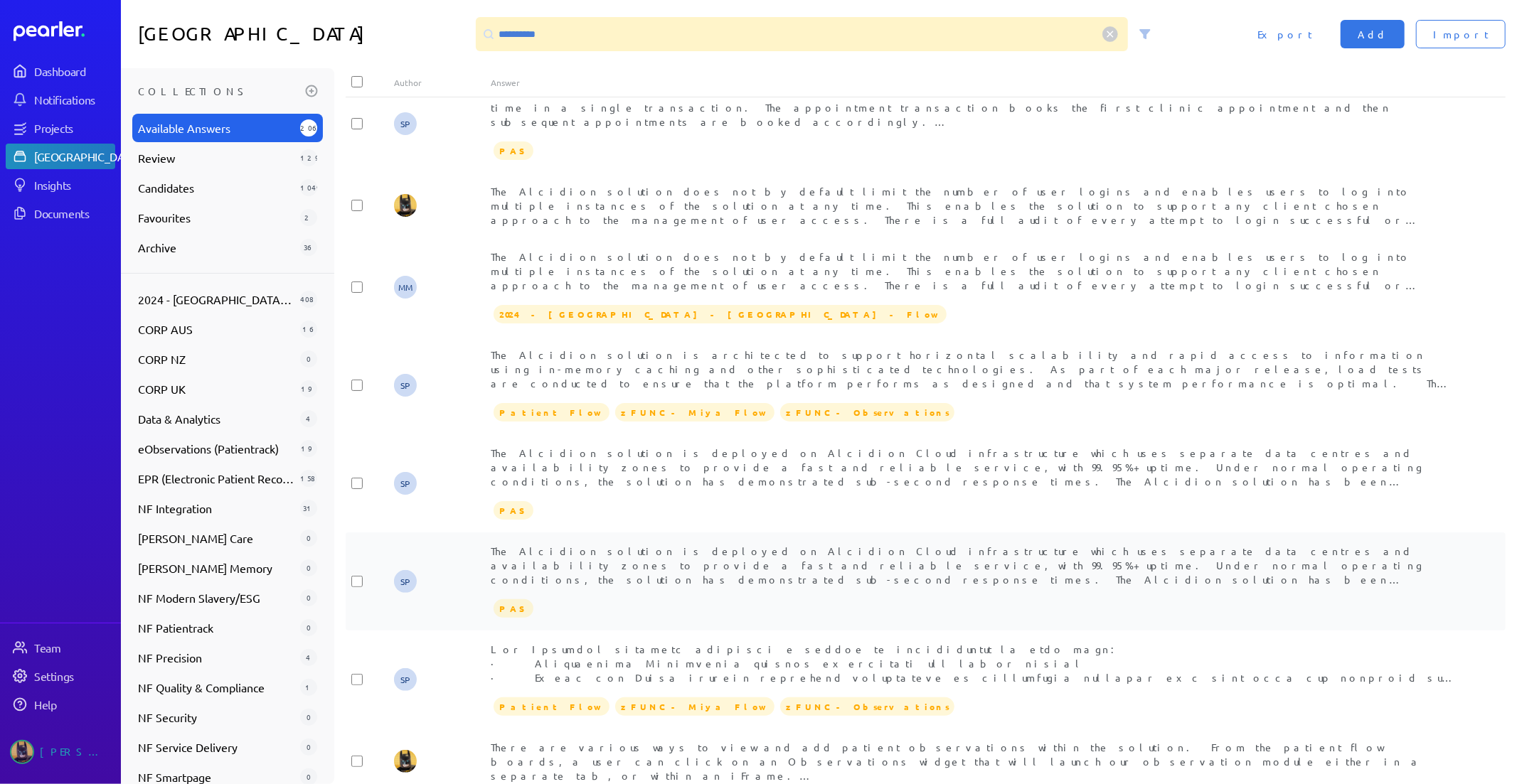
scroll to position [1913, 0]
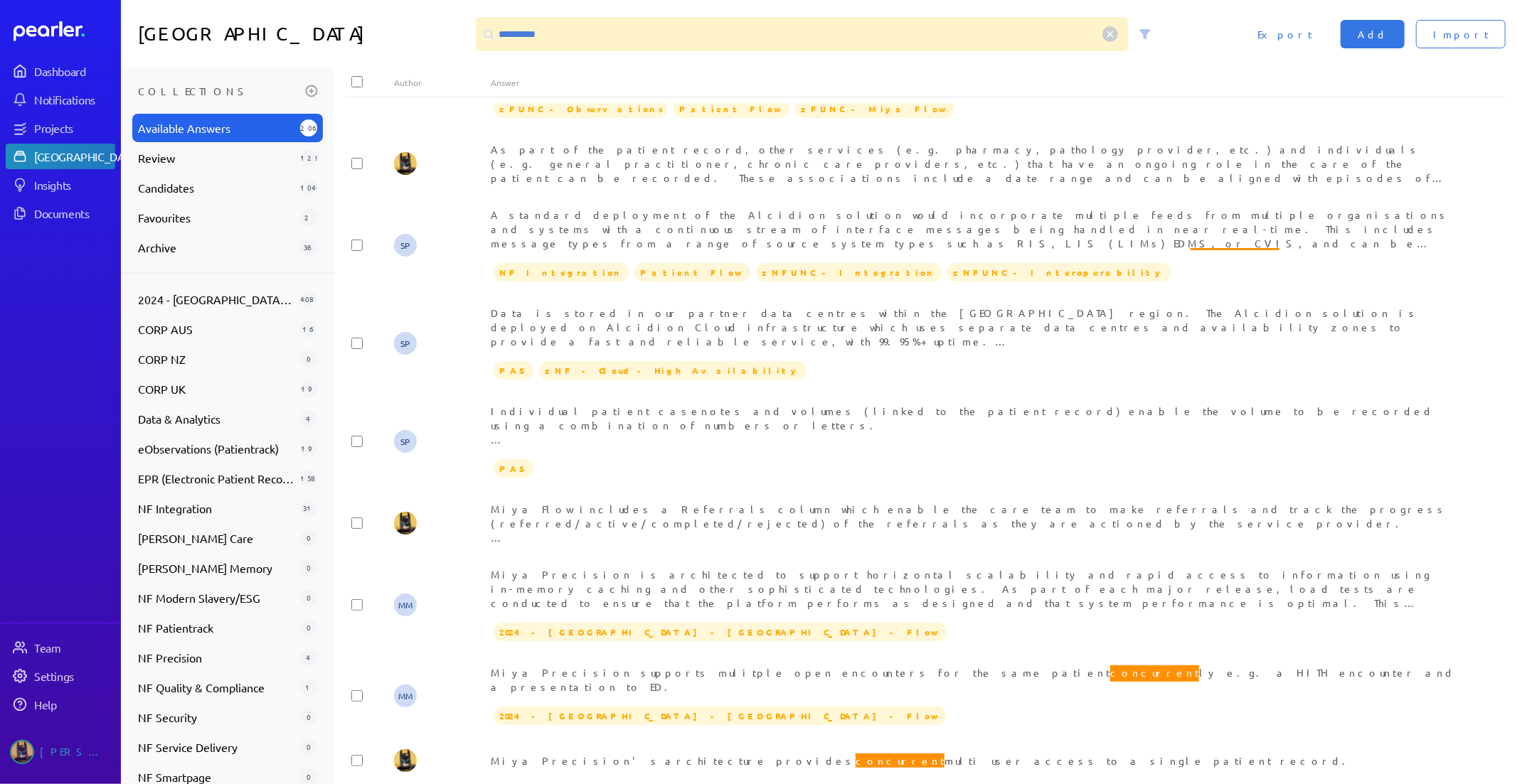
scroll to position [0, 0]
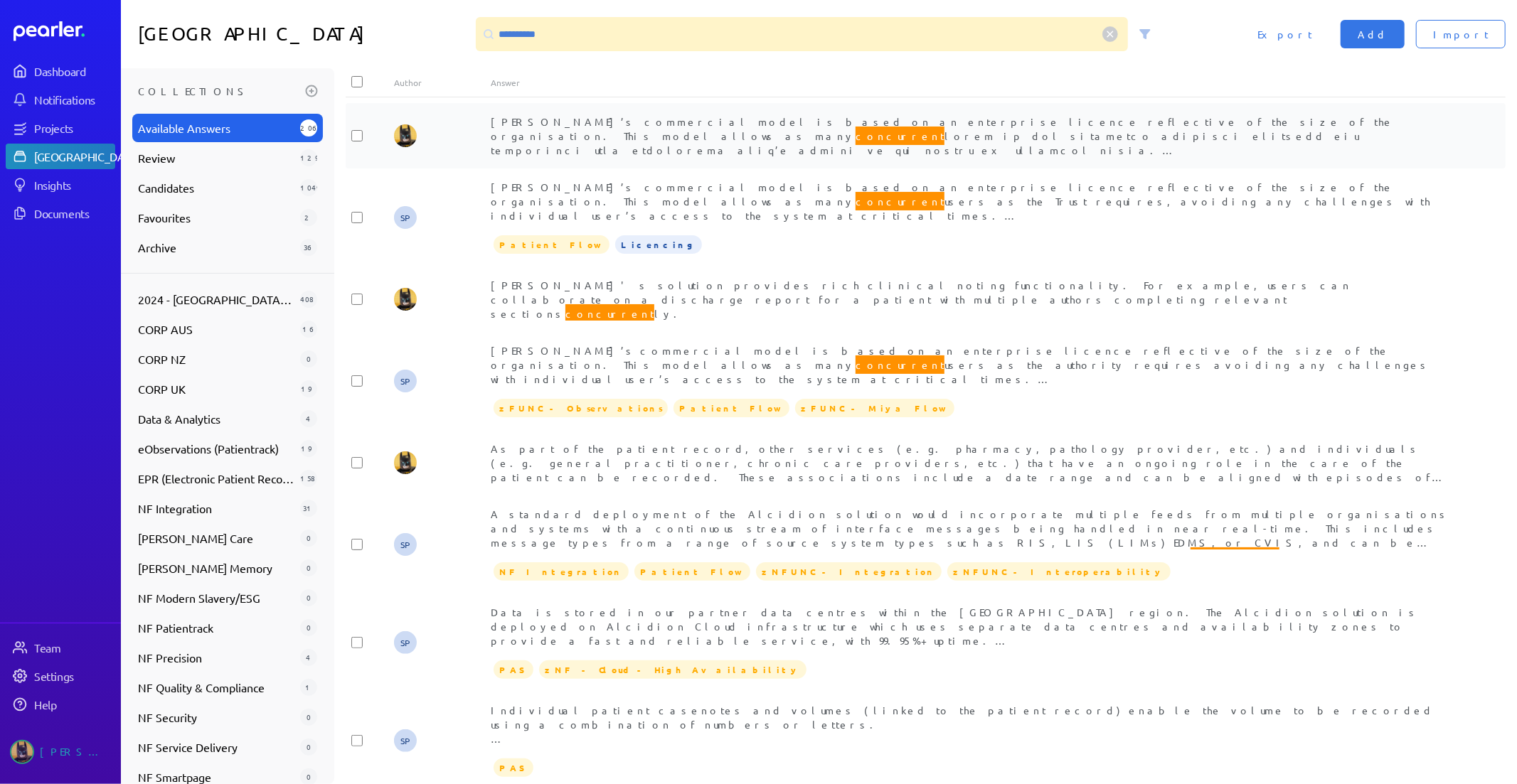
click at [825, 128] on div "[PERSON_NAME]’s commercial model is based on an enterprise licence reflective o…" at bounding box center [973, 136] width 967 height 43
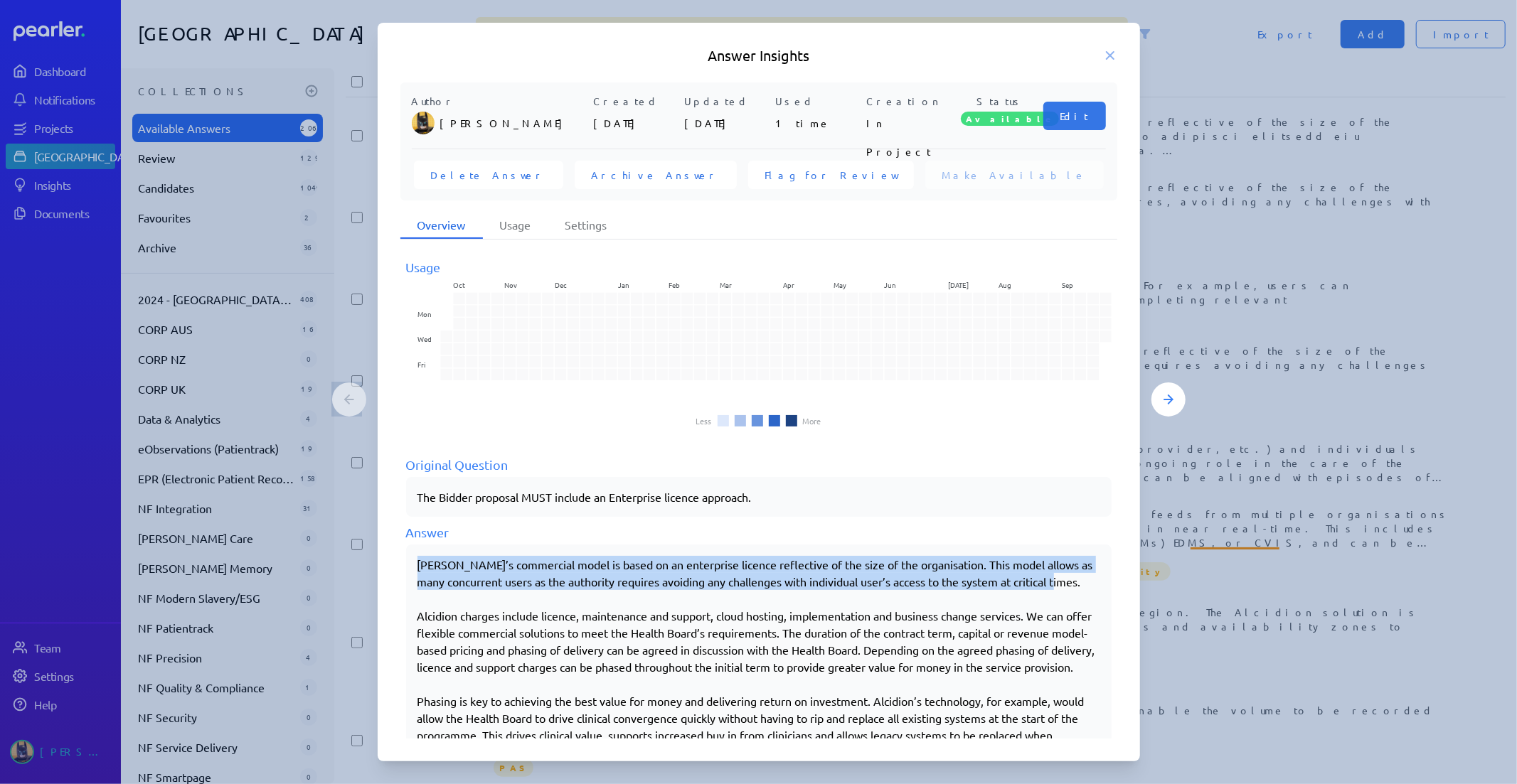
drag, startPoint x: 1064, startPoint y: 581, endPoint x: 403, endPoint y: 551, distance: 661.7
click at [390, 562] on div "Author [PERSON_NAME] Created [DATE] Updated [DATE] Used 1 time Creation In Proj…" at bounding box center [759, 411] width 763 height 658
copy p "[PERSON_NAME]’s commercial model is based on an enterprise licence reflective o…"
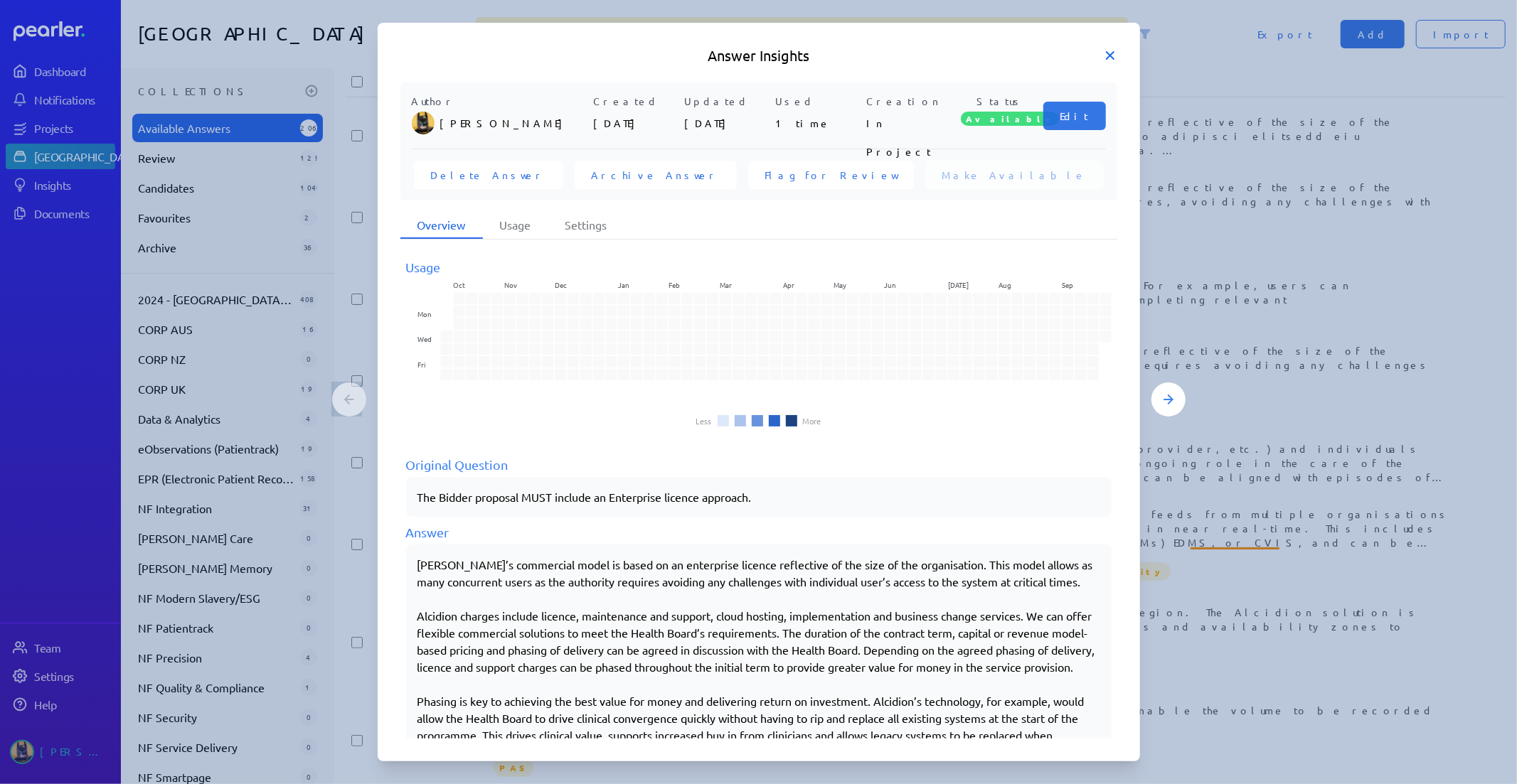
click at [1108, 60] on icon at bounding box center [1110, 55] width 14 height 14
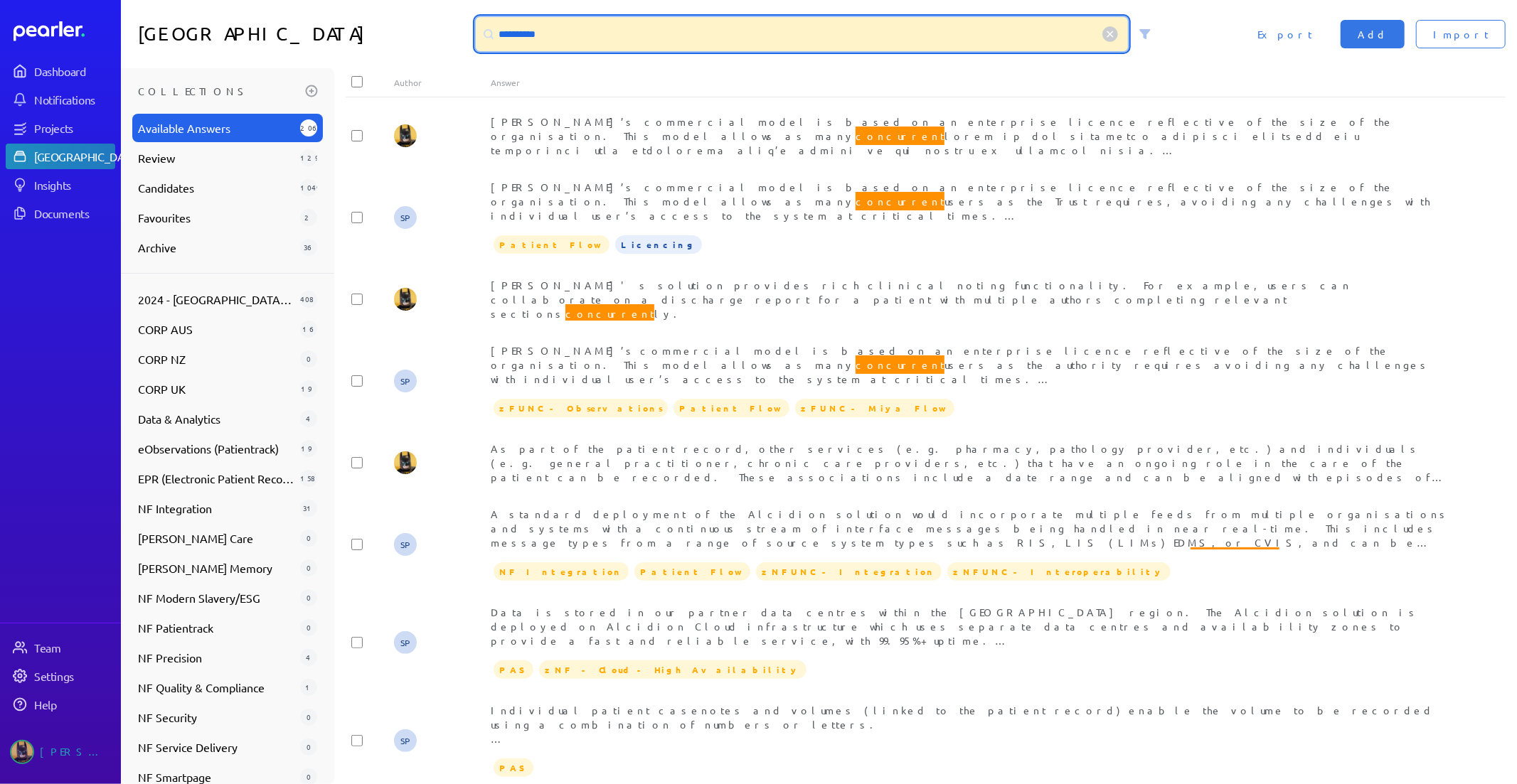
drag, startPoint x: 565, startPoint y: 39, endPoint x: 292, endPoint y: 31, distance: 273.1
click at [292, 31] on div "**********" at bounding box center [819, 34] width 1396 height 68
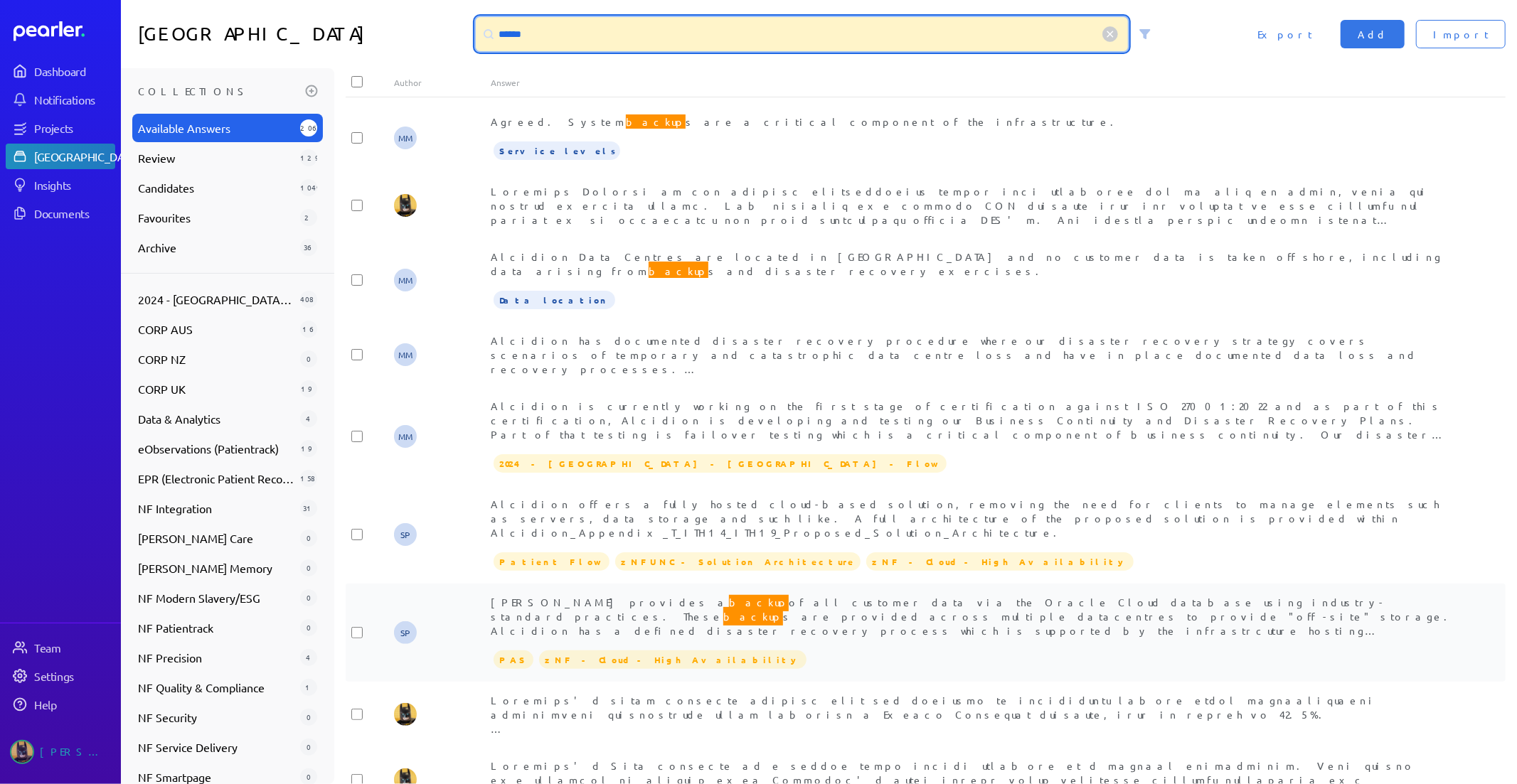
type input "******"
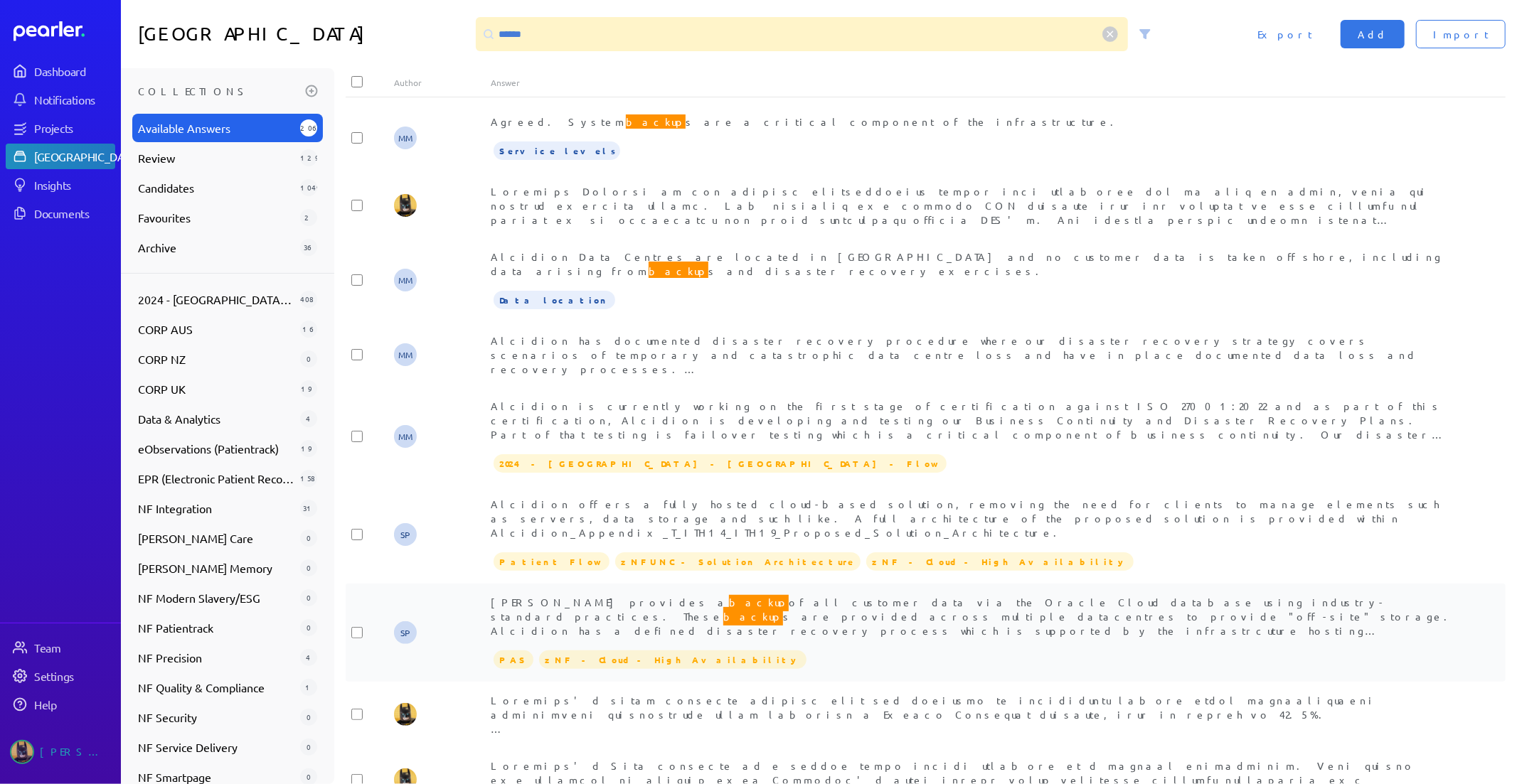
click at [741, 593] on span "[PERSON_NAME] provides a backup of all customer data via the Oracle Cloud datab…" at bounding box center [972, 622] width 965 height 59
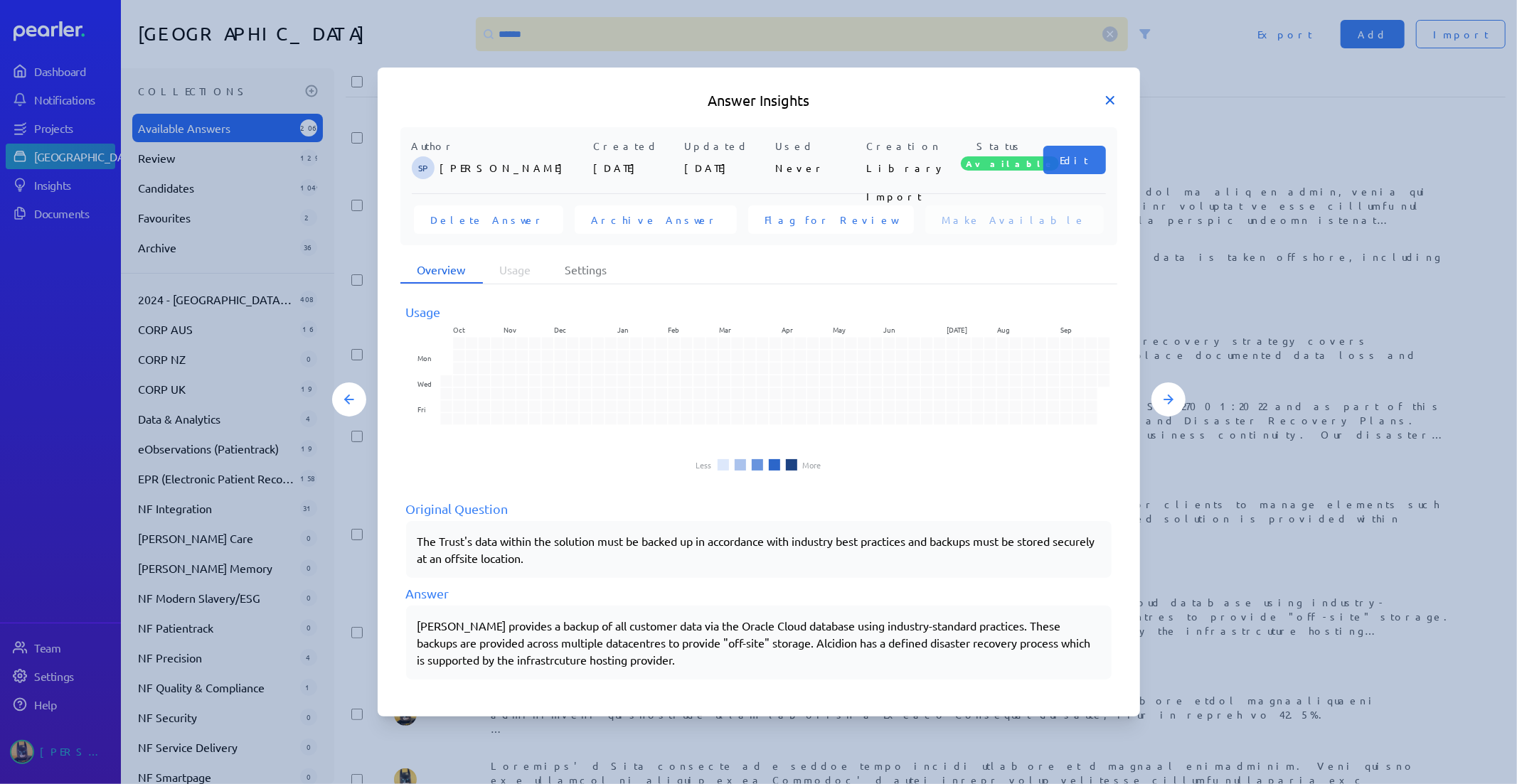
click at [1110, 101] on icon at bounding box center [1110, 101] width 7 height 7
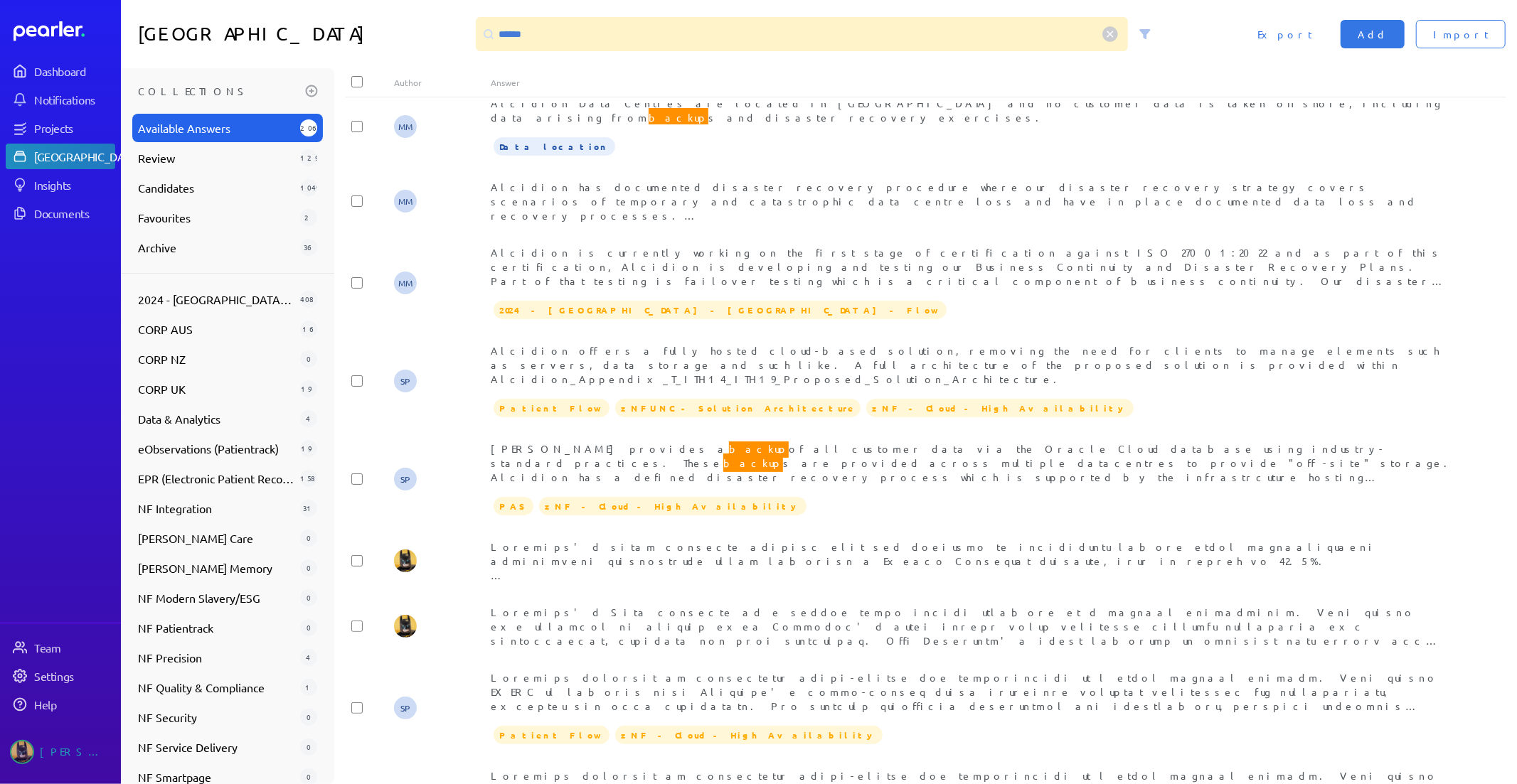
scroll to position [5, 0]
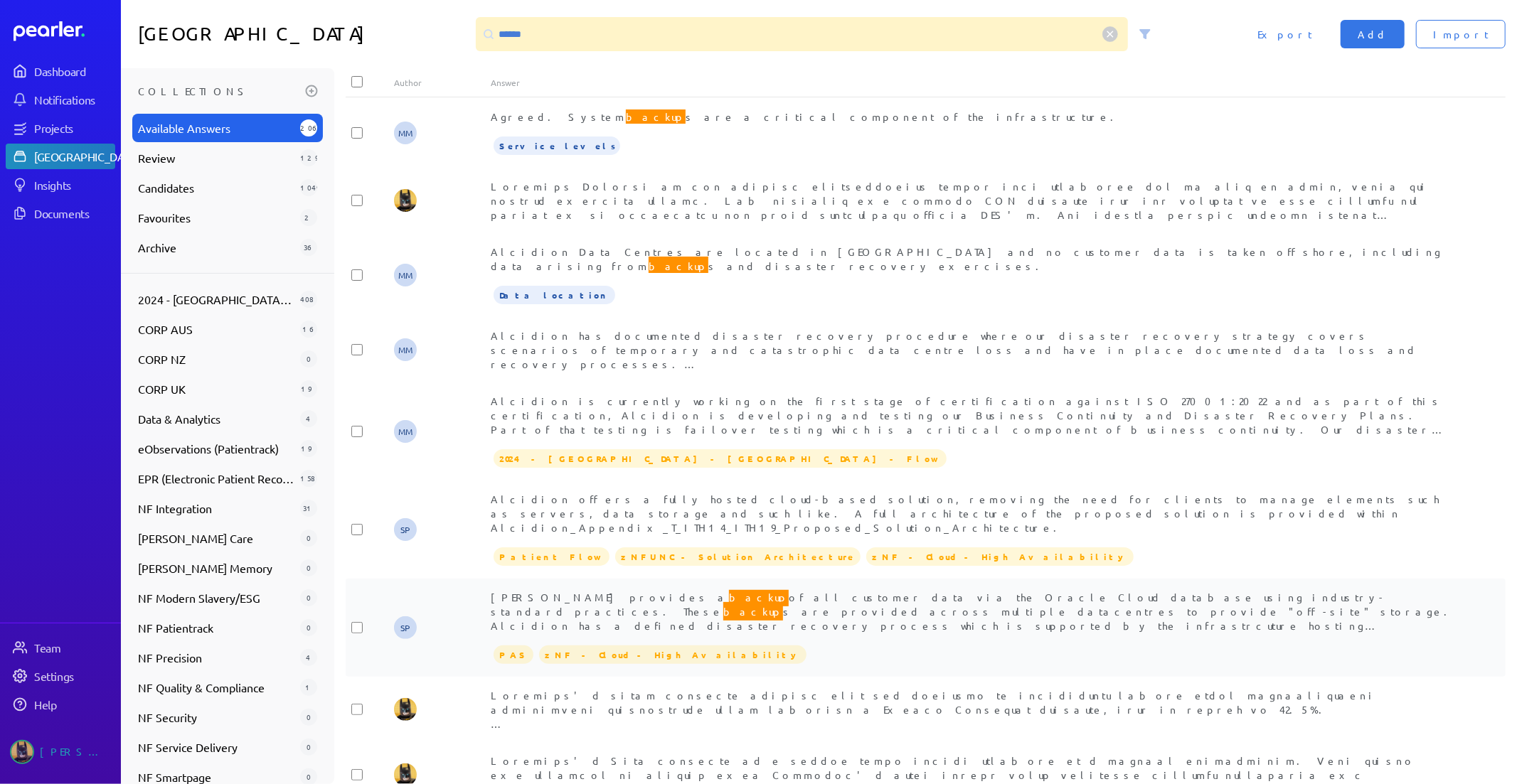
click at [768, 588] on span "[PERSON_NAME] provides a backup of all customer data via the Oracle Cloud datab…" at bounding box center [972, 617] width 965 height 59
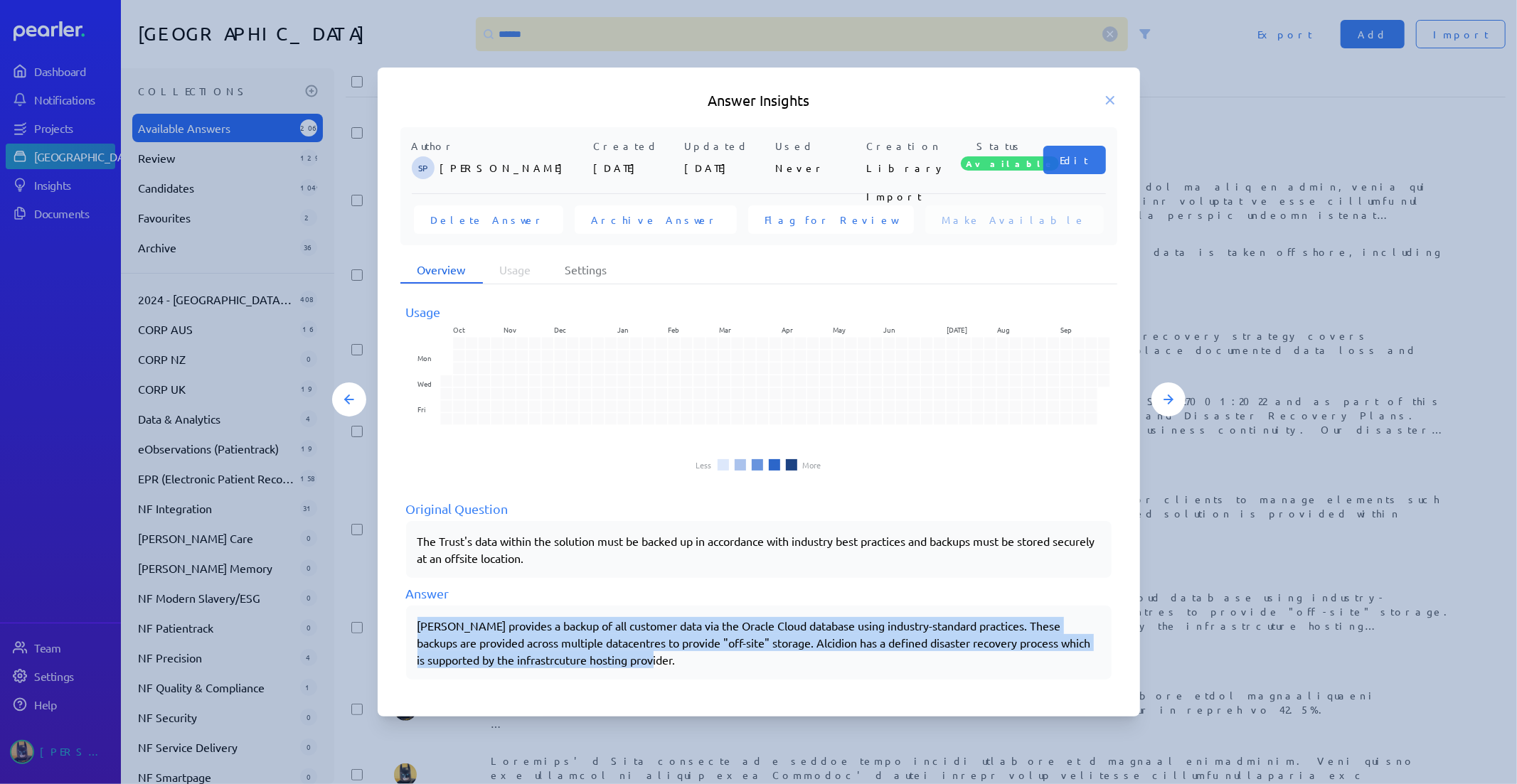
drag, startPoint x: 417, startPoint y: 622, endPoint x: 676, endPoint y: 660, distance: 261.8
click at [676, 660] on div "[PERSON_NAME] provides a backup of all customer data via the Oracle Cloud datab…" at bounding box center [759, 642] width 683 height 51
copy div "[PERSON_NAME] provides a backup of all customer data via the Oracle Cloud datab…"
